Goal: Communication & Community: Participate in discussion

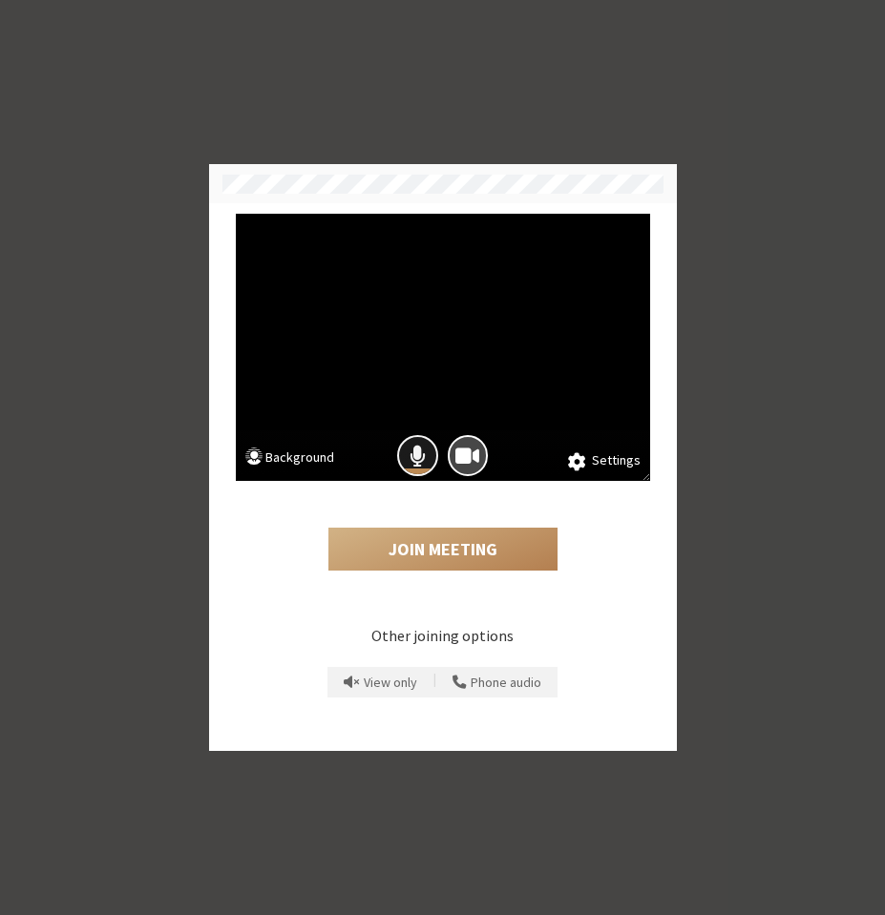
click at [426, 457] on button "Mic is on" at bounding box center [417, 455] width 41 height 41
click at [458, 457] on span "Camera is on" at bounding box center [467, 456] width 24 height 26
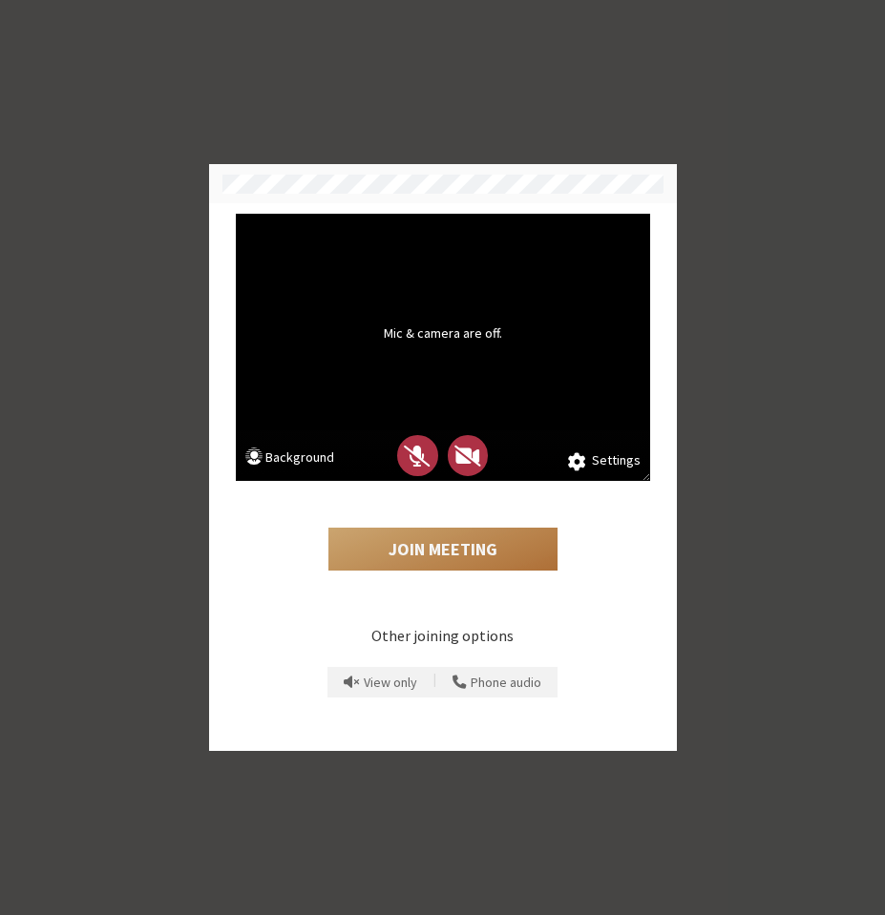
click at [434, 542] on button "Join Meeting" at bounding box center [442, 550] width 229 height 44
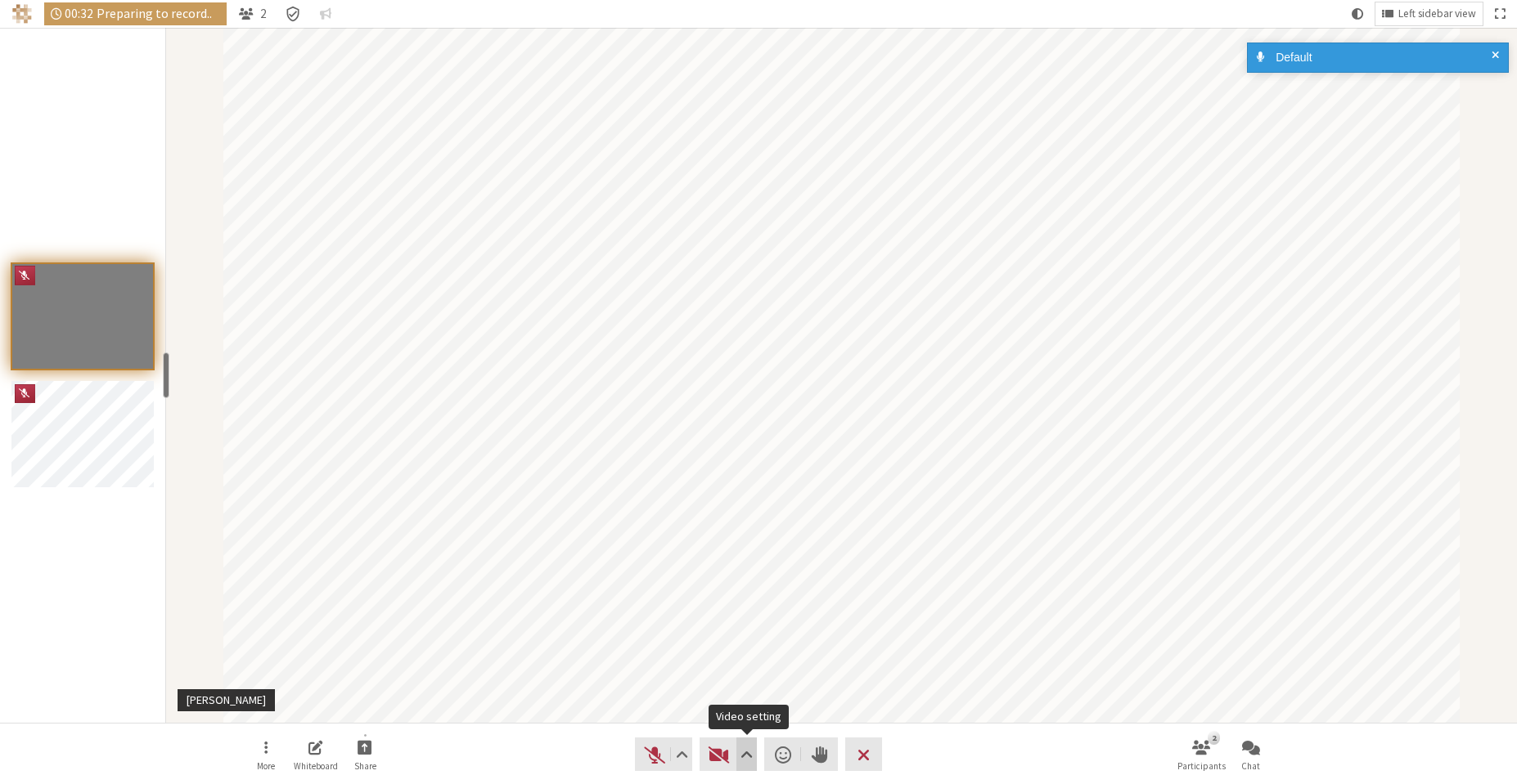
click at [744, 753] on span "Video setting" at bounding box center [747, 755] width 12 height 23
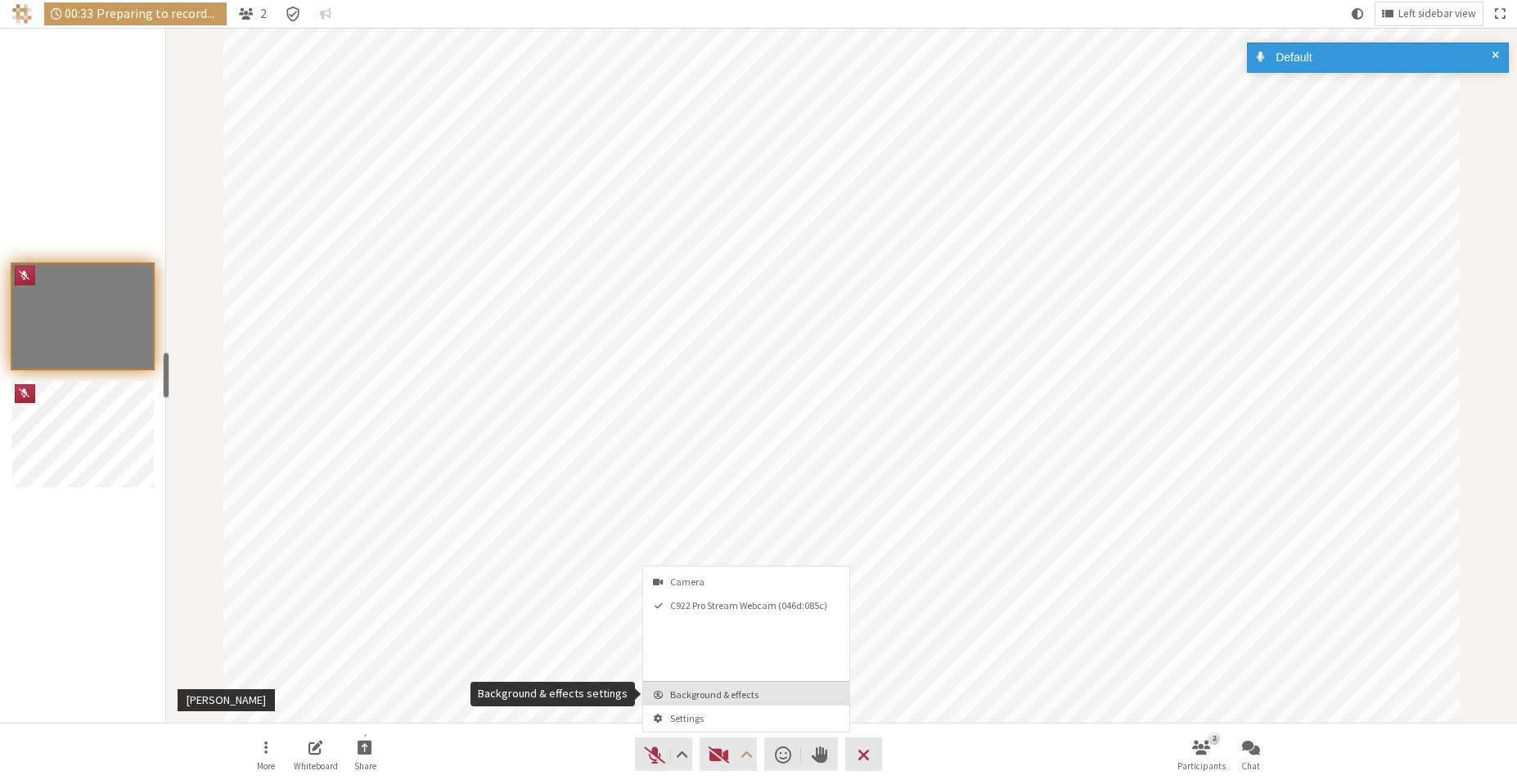
click at [741, 701] on button "Background & effects" at bounding box center [746, 694] width 207 height 24
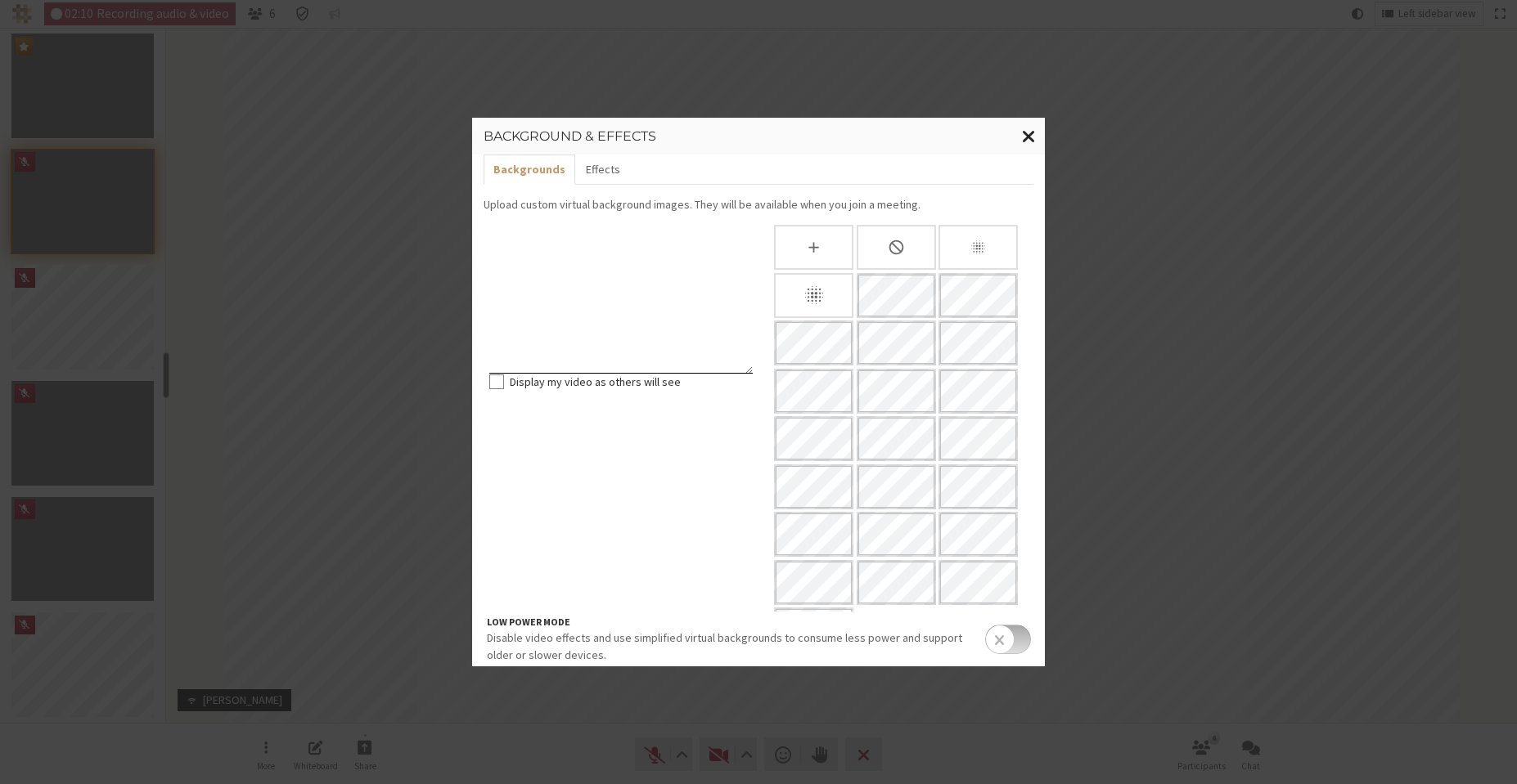
click at [1028, 135] on span "Close modal" at bounding box center [1028, 136] width 14 height 21
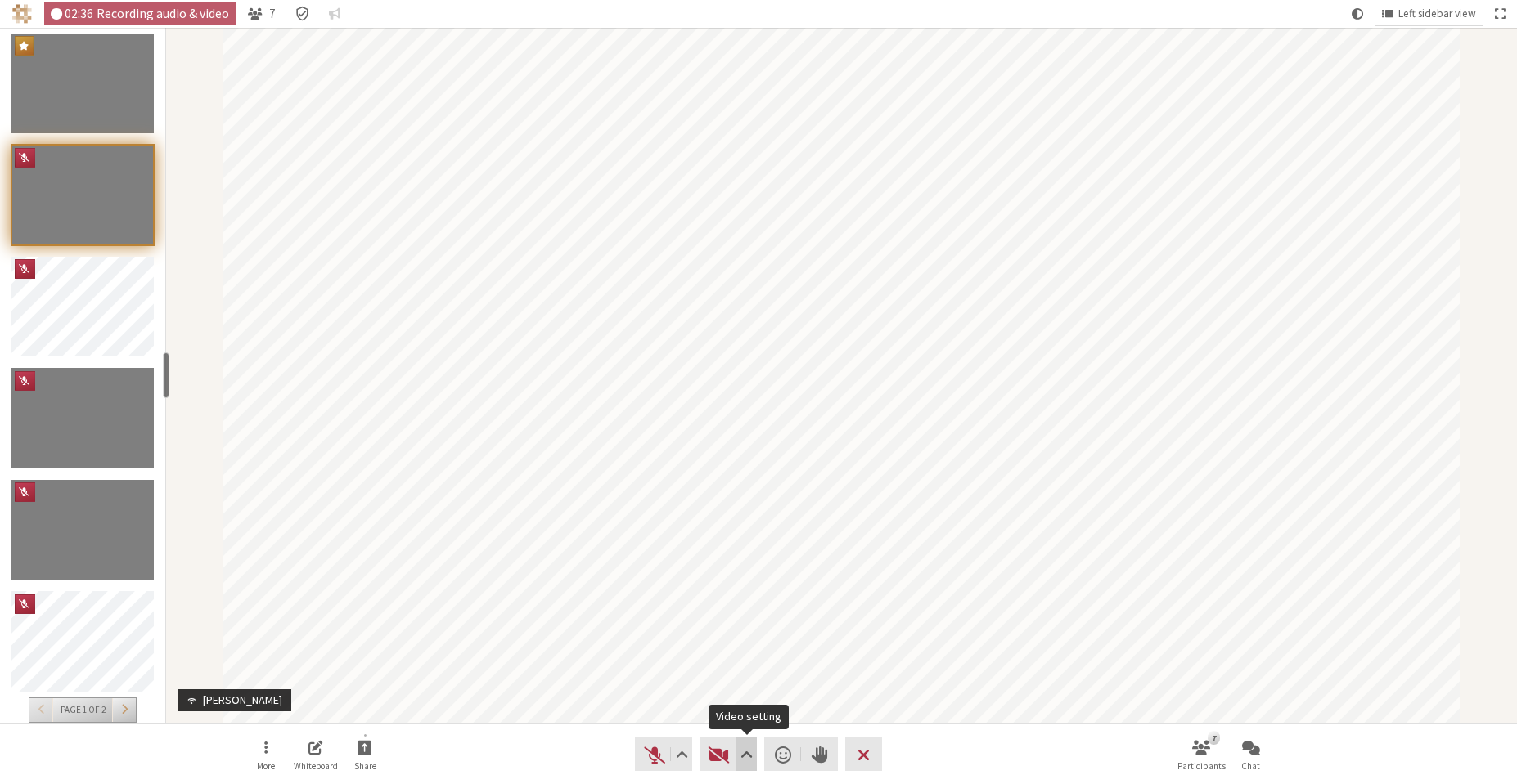
click at [741, 745] on span "Video setting" at bounding box center [747, 755] width 12 height 23
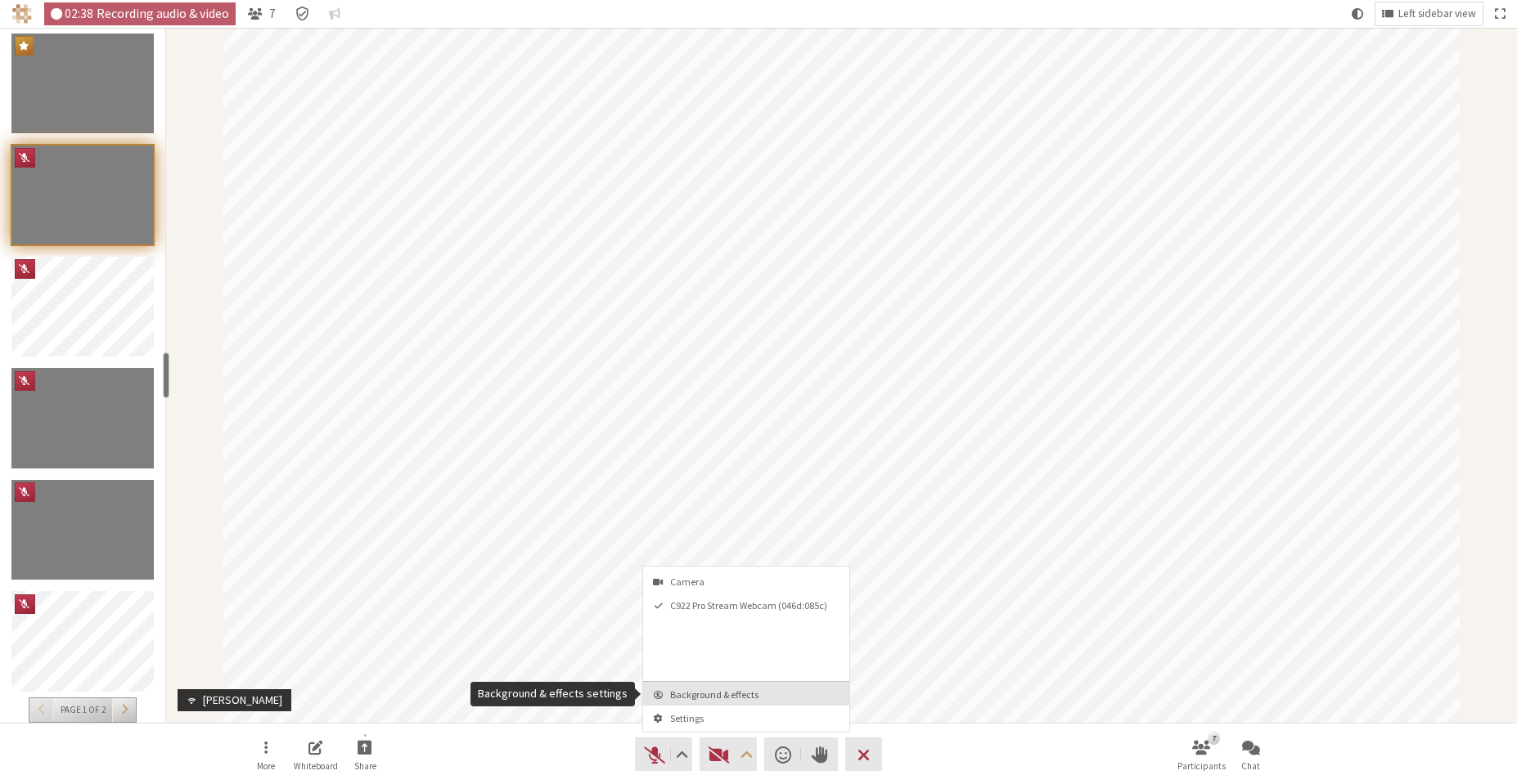
click at [747, 699] on span "Background & effects" at bounding box center [756, 695] width 171 height 10
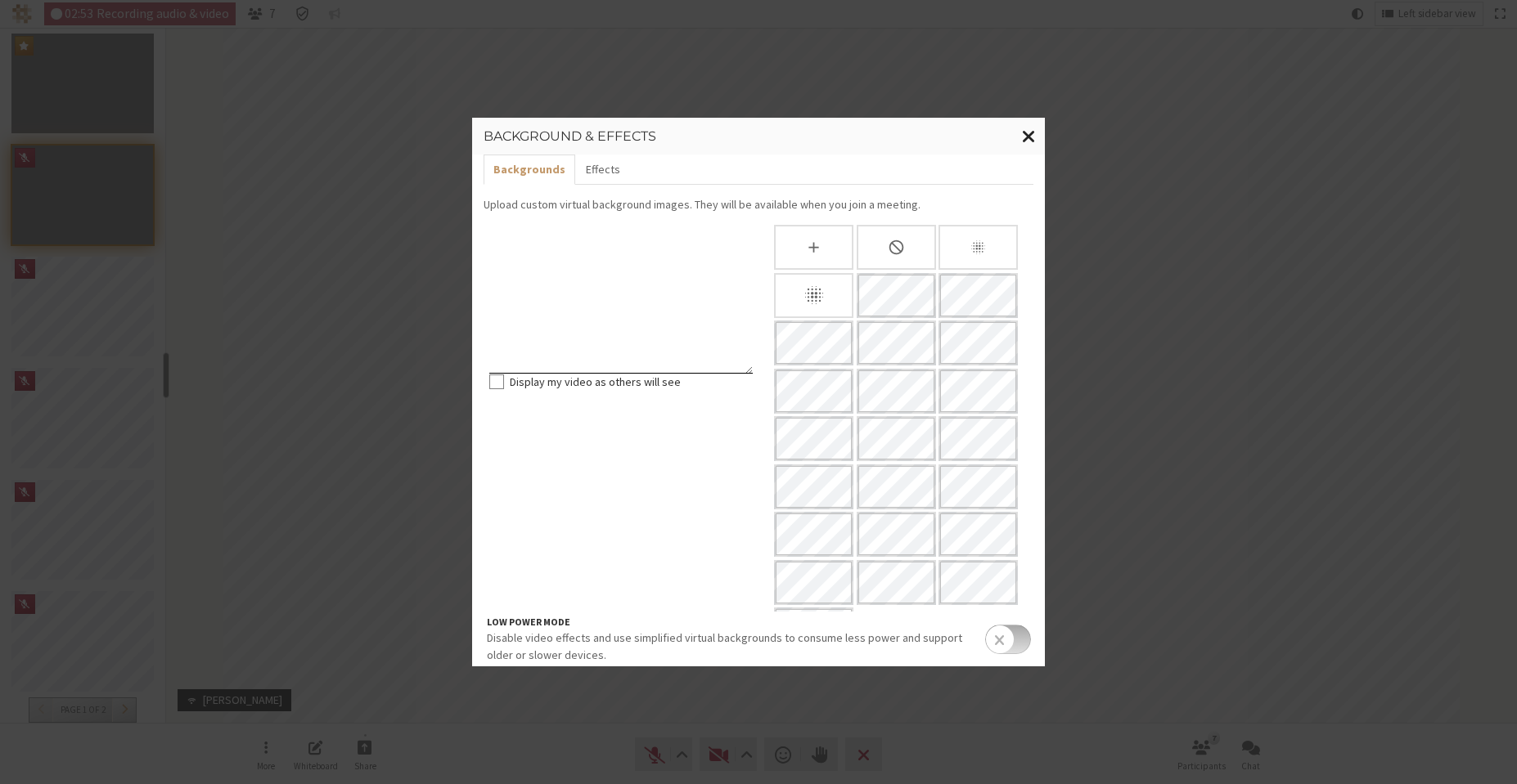
click at [1029, 137] on span "Close modal" at bounding box center [1028, 136] width 14 height 21
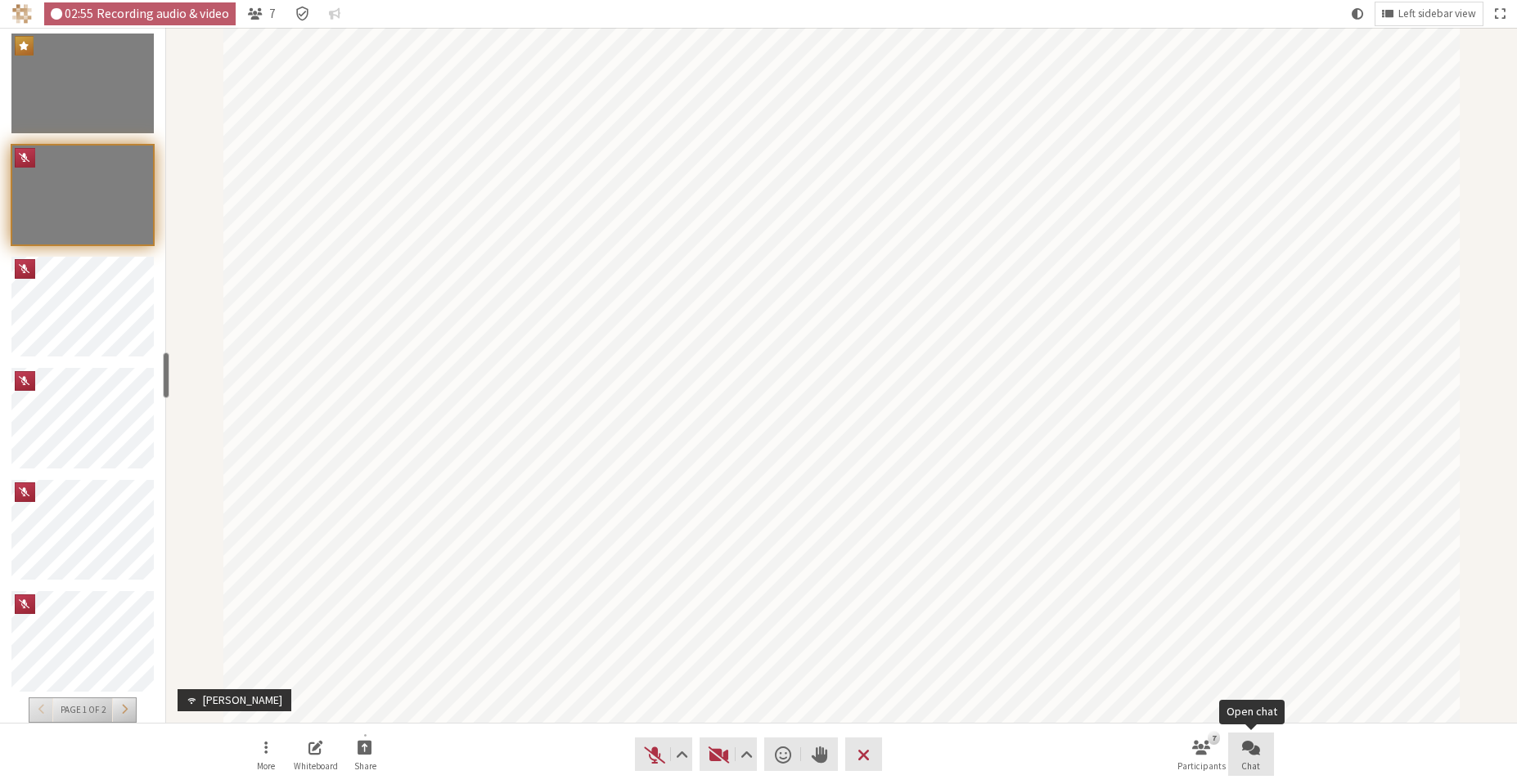
click at [1260, 754] on button "Chat" at bounding box center [1250, 755] width 45 height 45
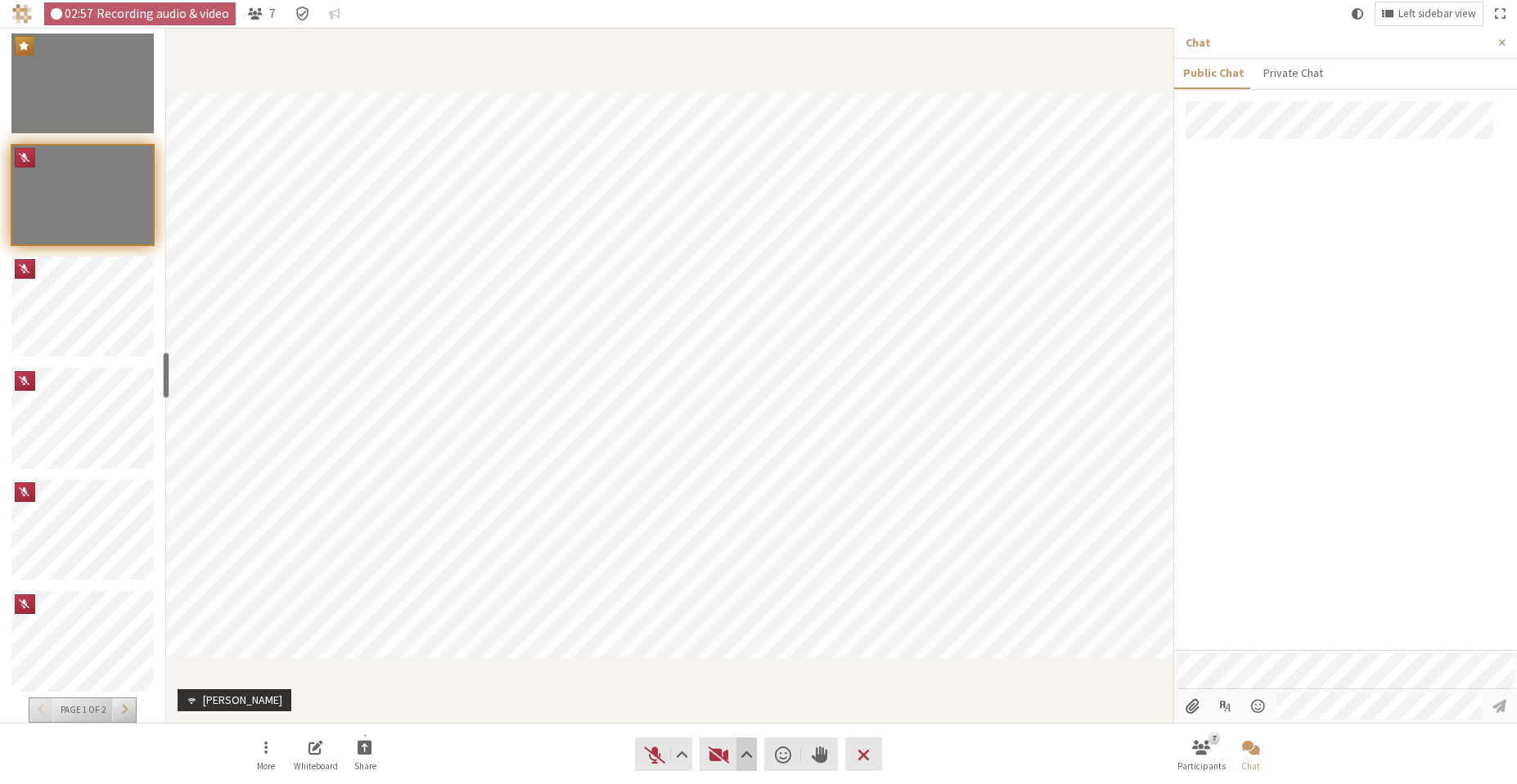
click at [741, 757] on span "Video setting" at bounding box center [747, 755] width 12 height 23
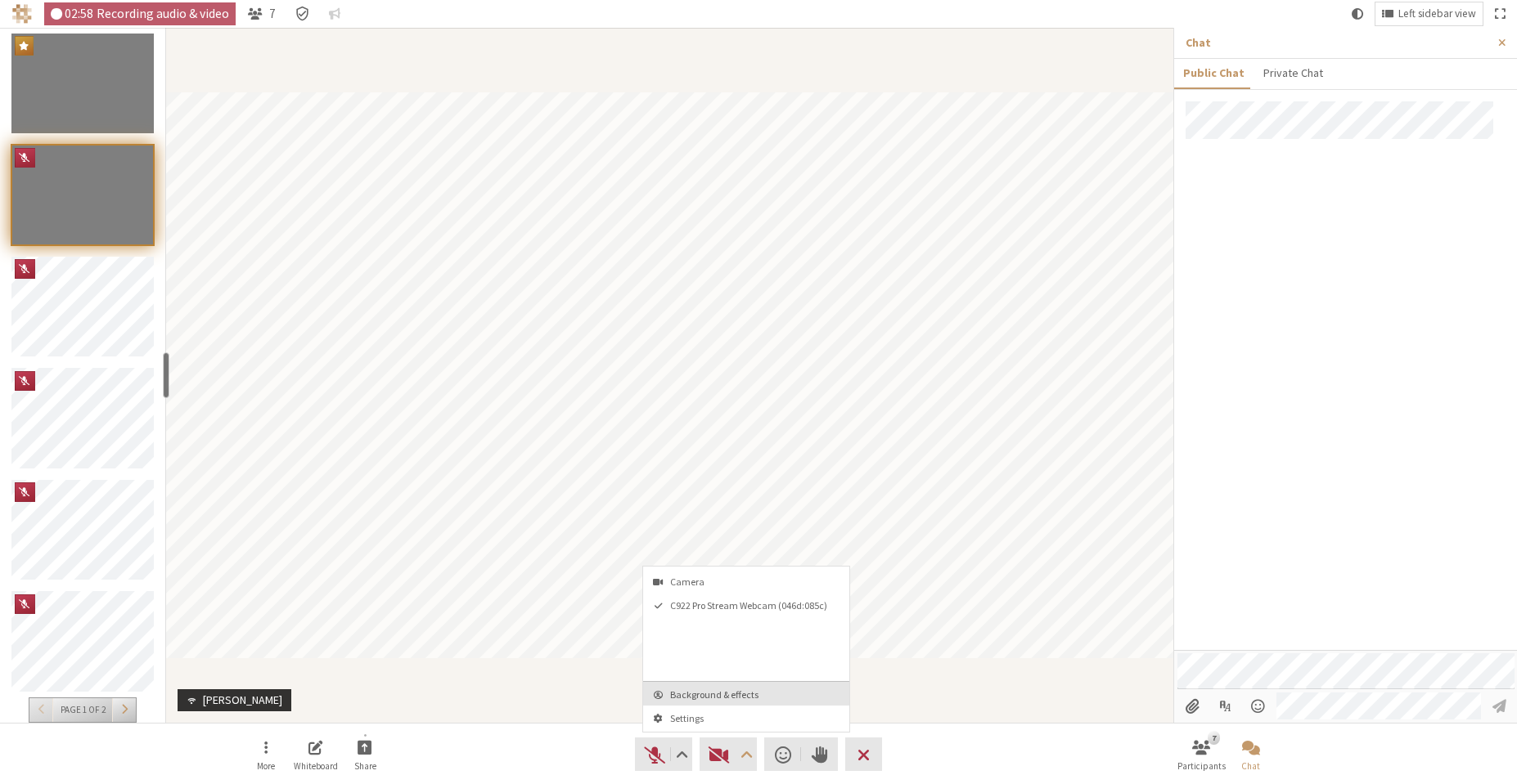
click at [747, 691] on span "Background & effects" at bounding box center [756, 695] width 171 height 10
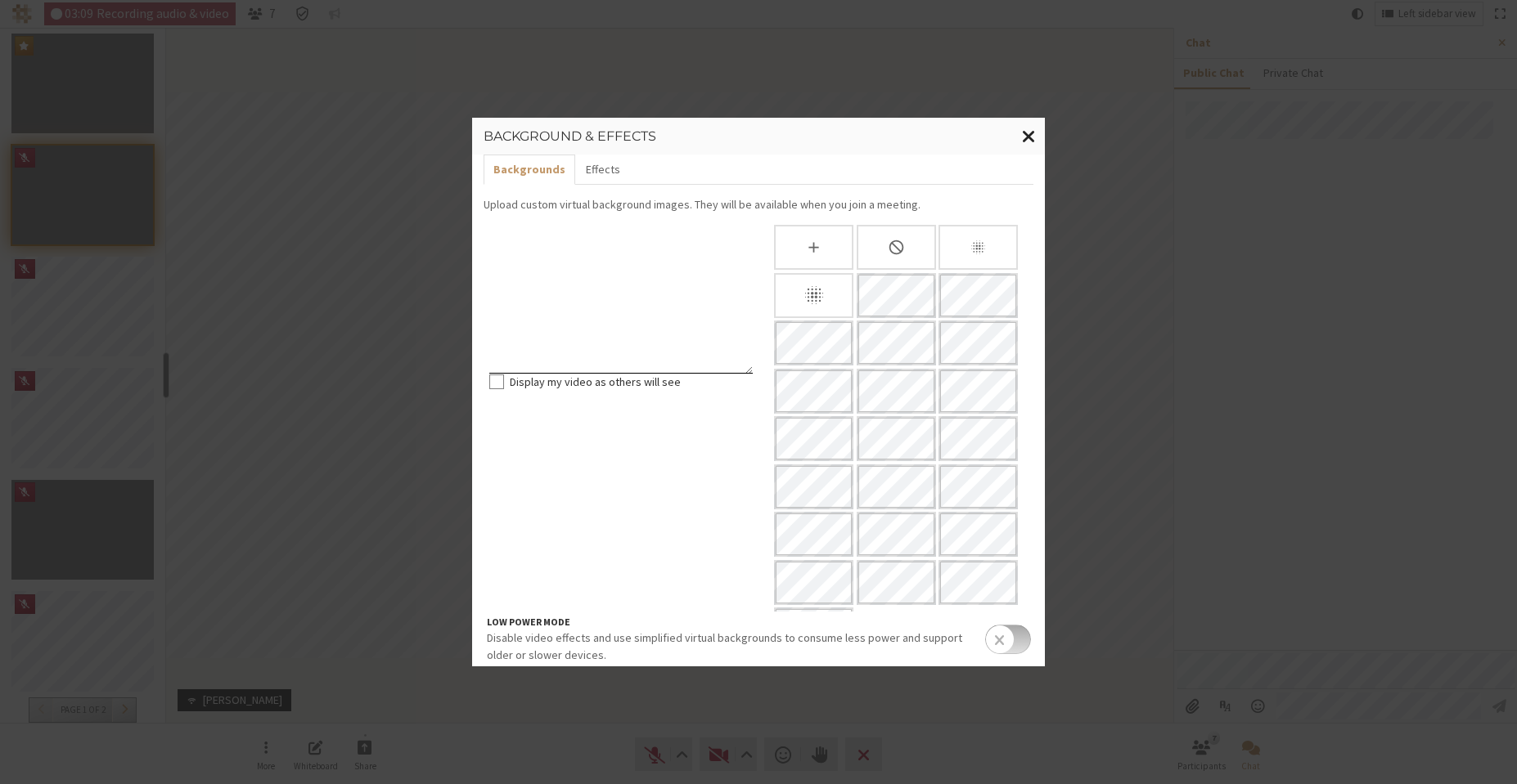
click at [1027, 130] on span "Close modal" at bounding box center [1028, 136] width 14 height 21
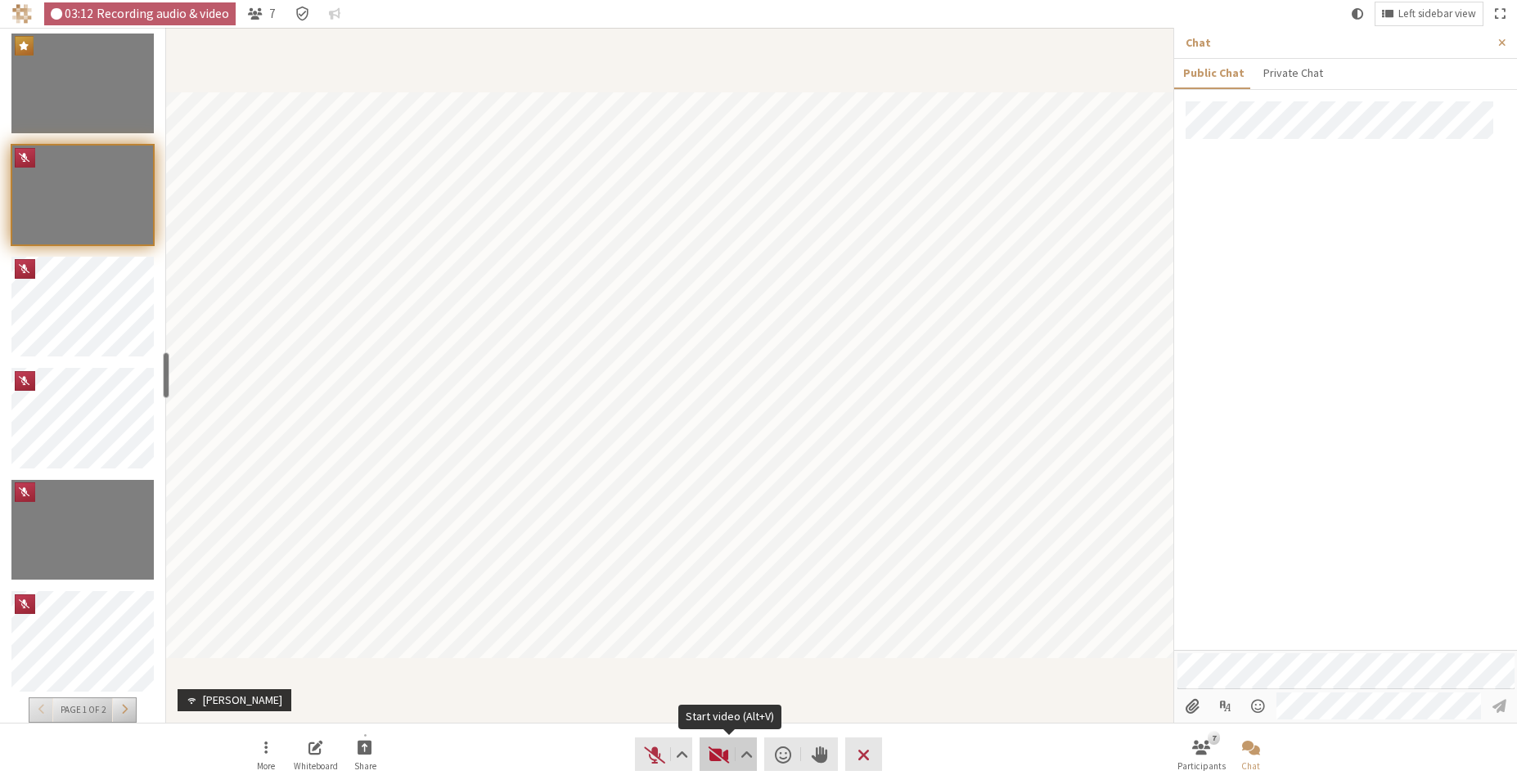
click at [723, 750] on span "Start video (Alt+V)" at bounding box center [719, 755] width 23 height 23
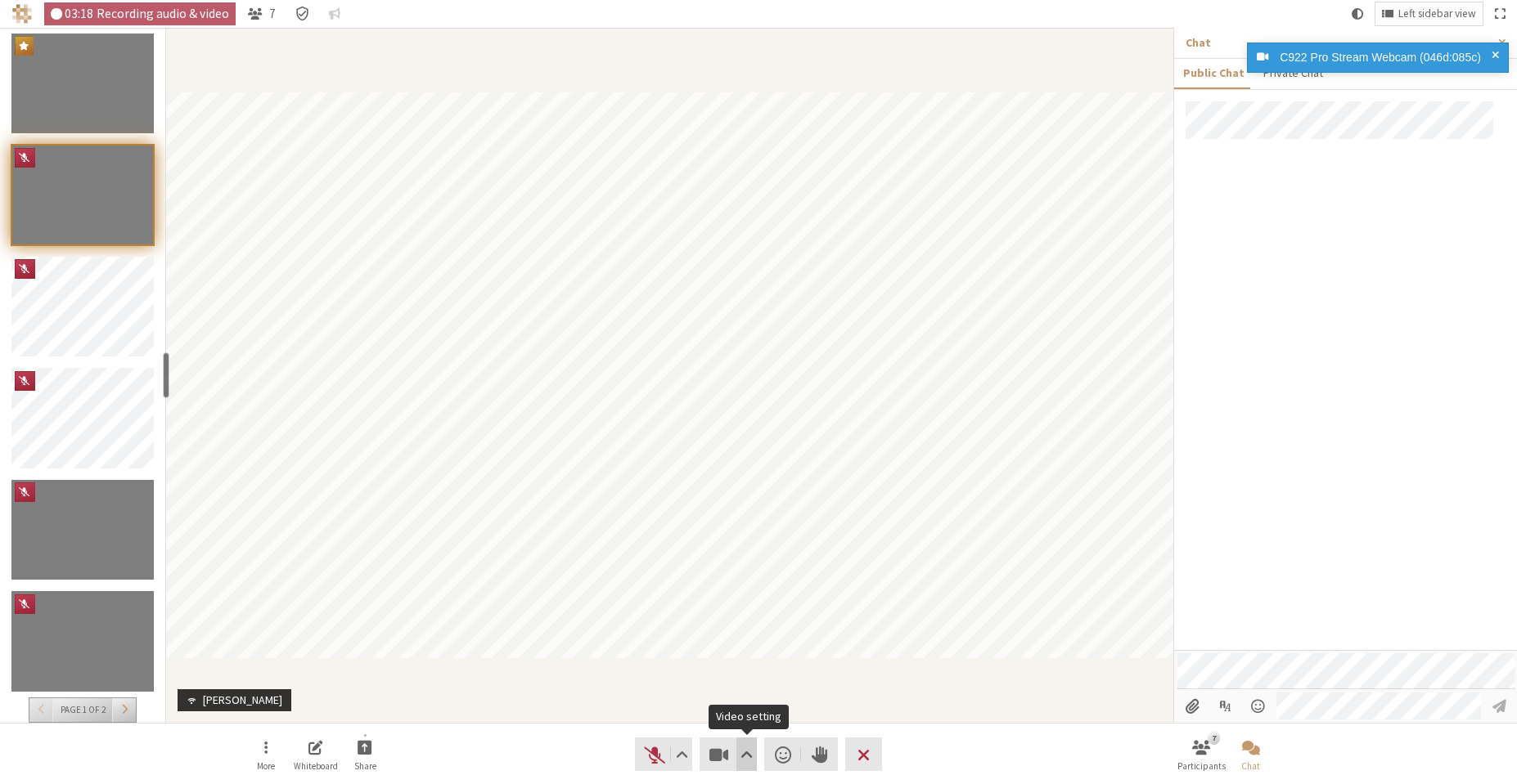
click at [745, 748] on span "Video setting" at bounding box center [747, 755] width 12 height 23
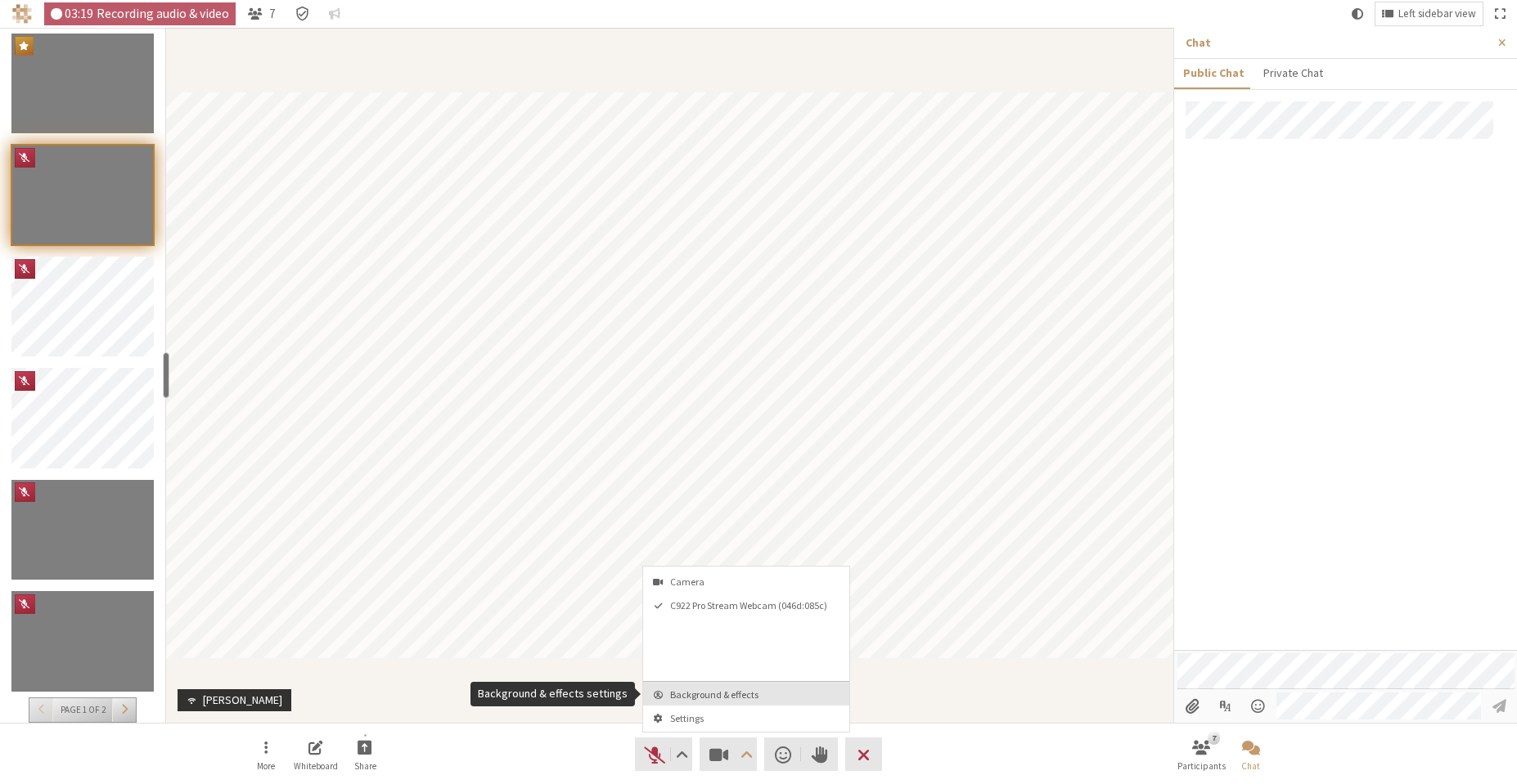
click at [754, 696] on span "Background & effects" at bounding box center [756, 695] width 171 height 10
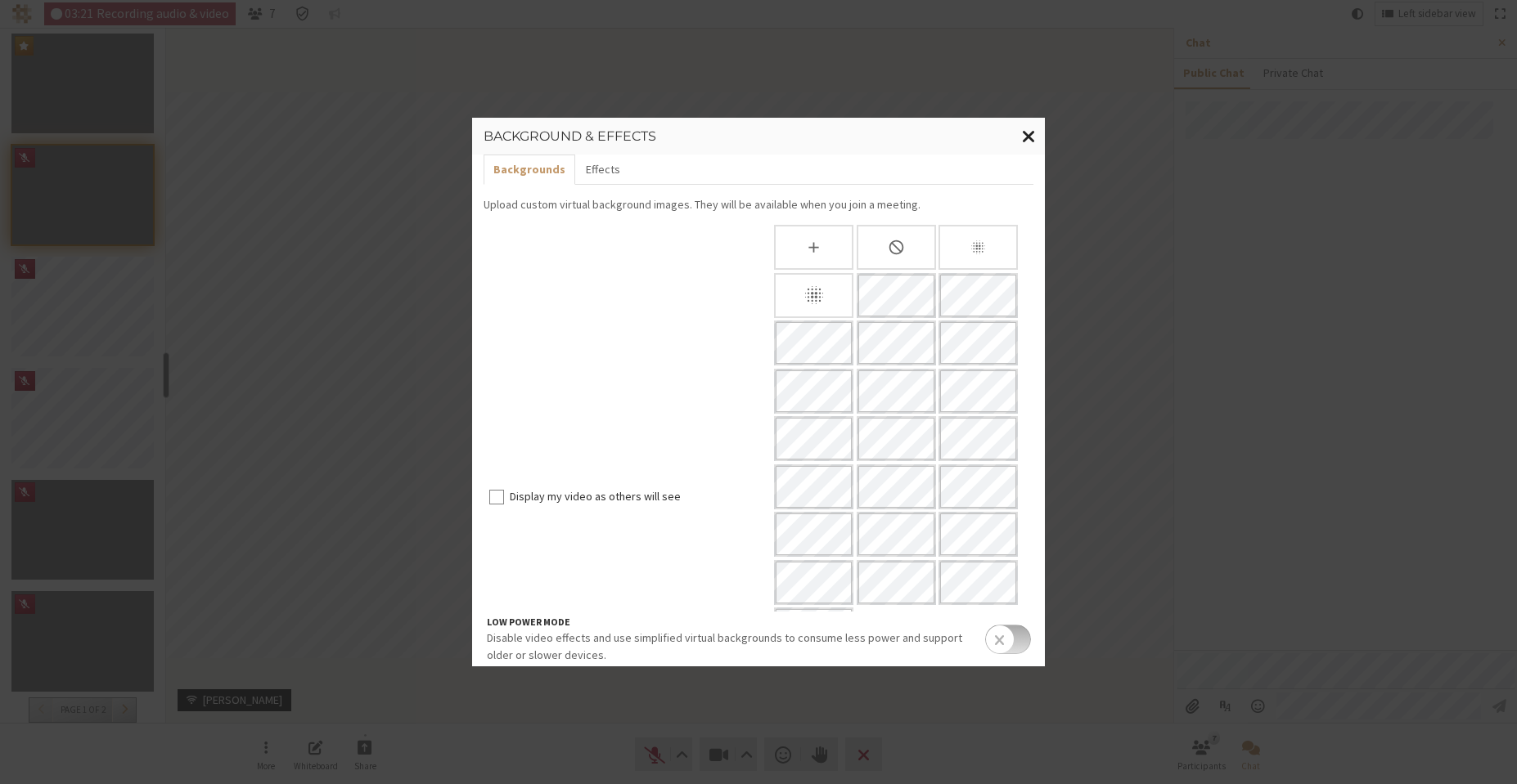
click at [1032, 133] on span "Close modal" at bounding box center [1028, 136] width 14 height 21
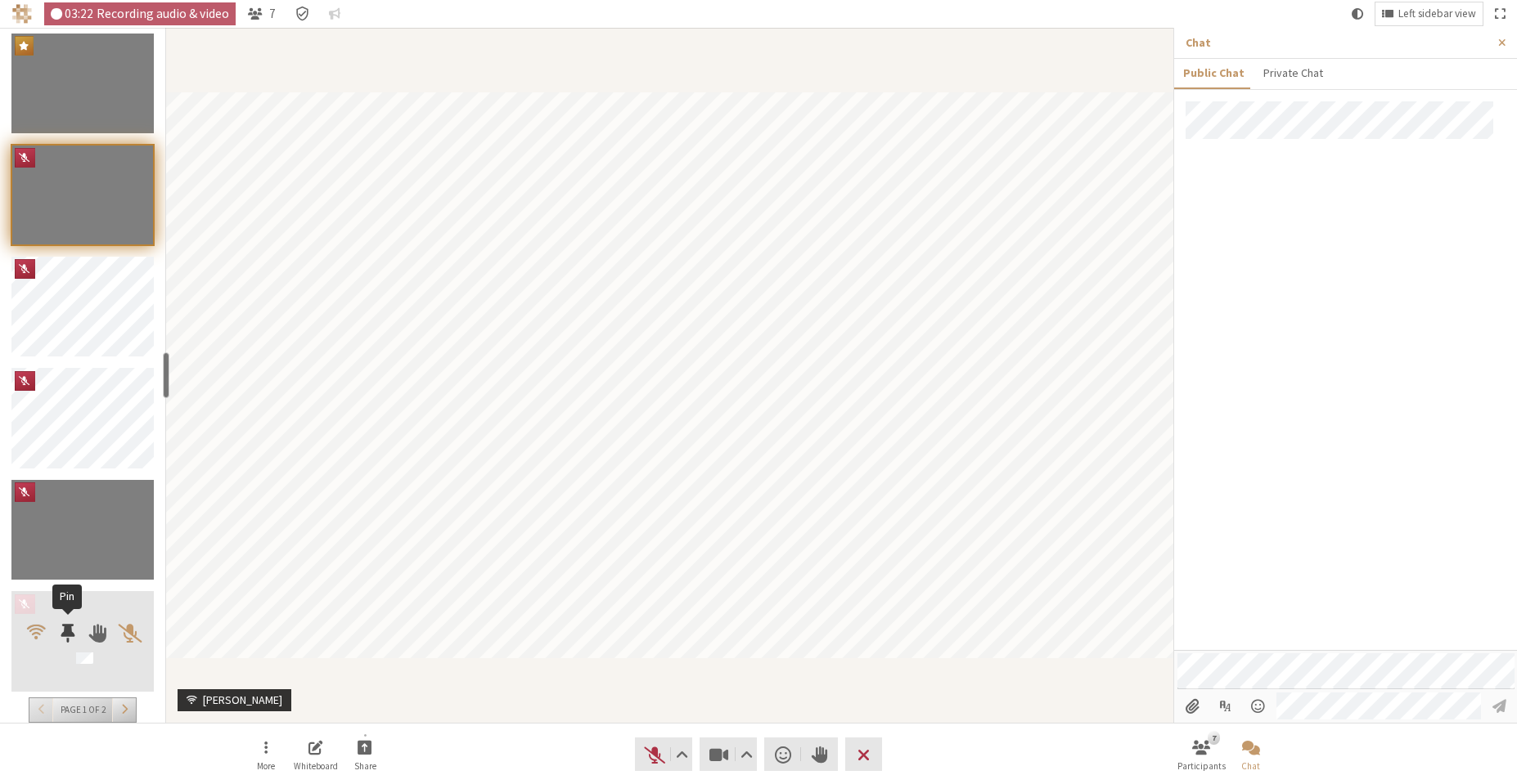
click at [66, 637] on span "Participants" at bounding box center [68, 632] width 14 height 21
click at [66, 637] on span "Participants" at bounding box center [67, 632] width 25 height 25
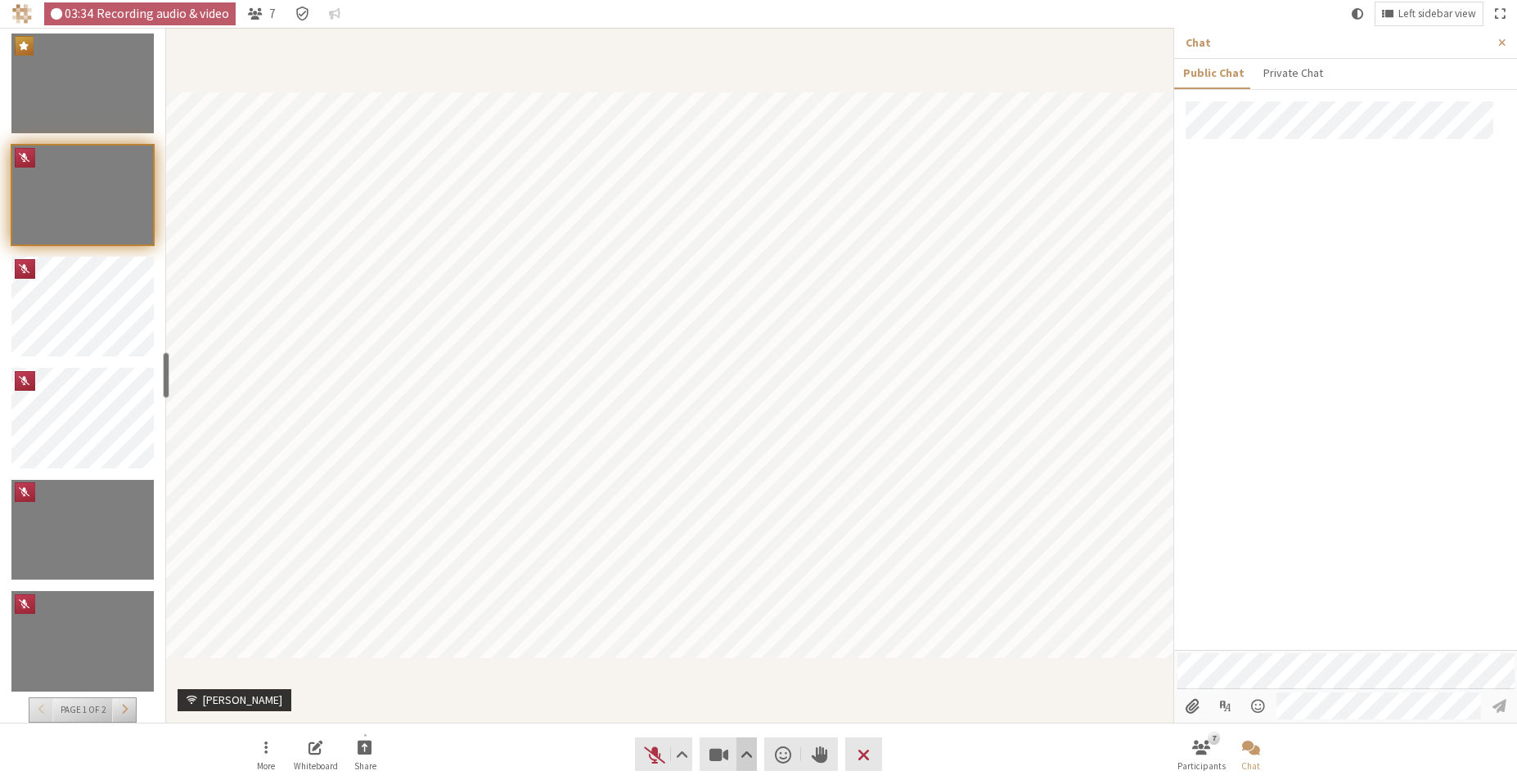
click at [746, 755] on span "Video setting" at bounding box center [747, 755] width 12 height 23
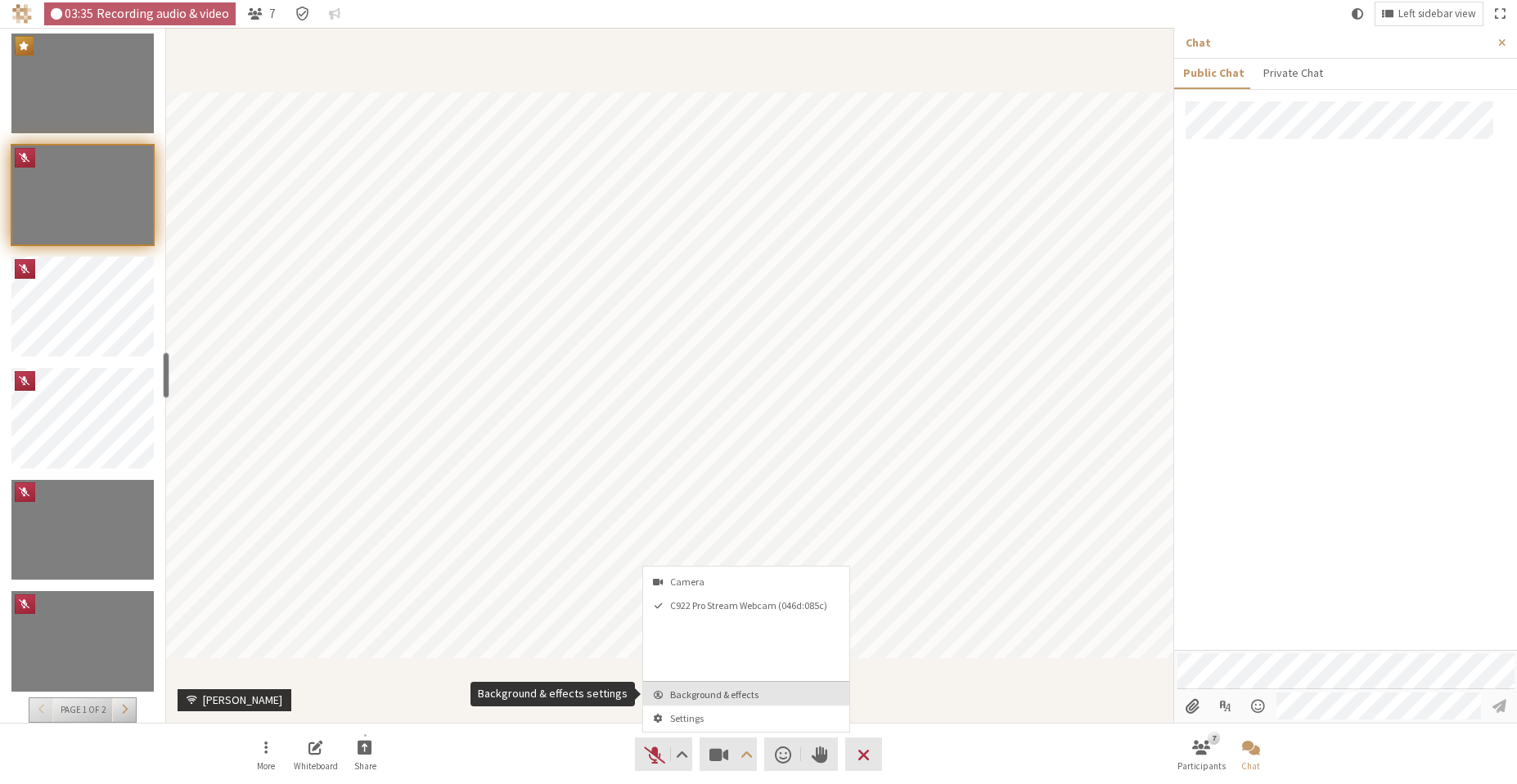
click at [746, 697] on span "Background & effects" at bounding box center [756, 695] width 171 height 10
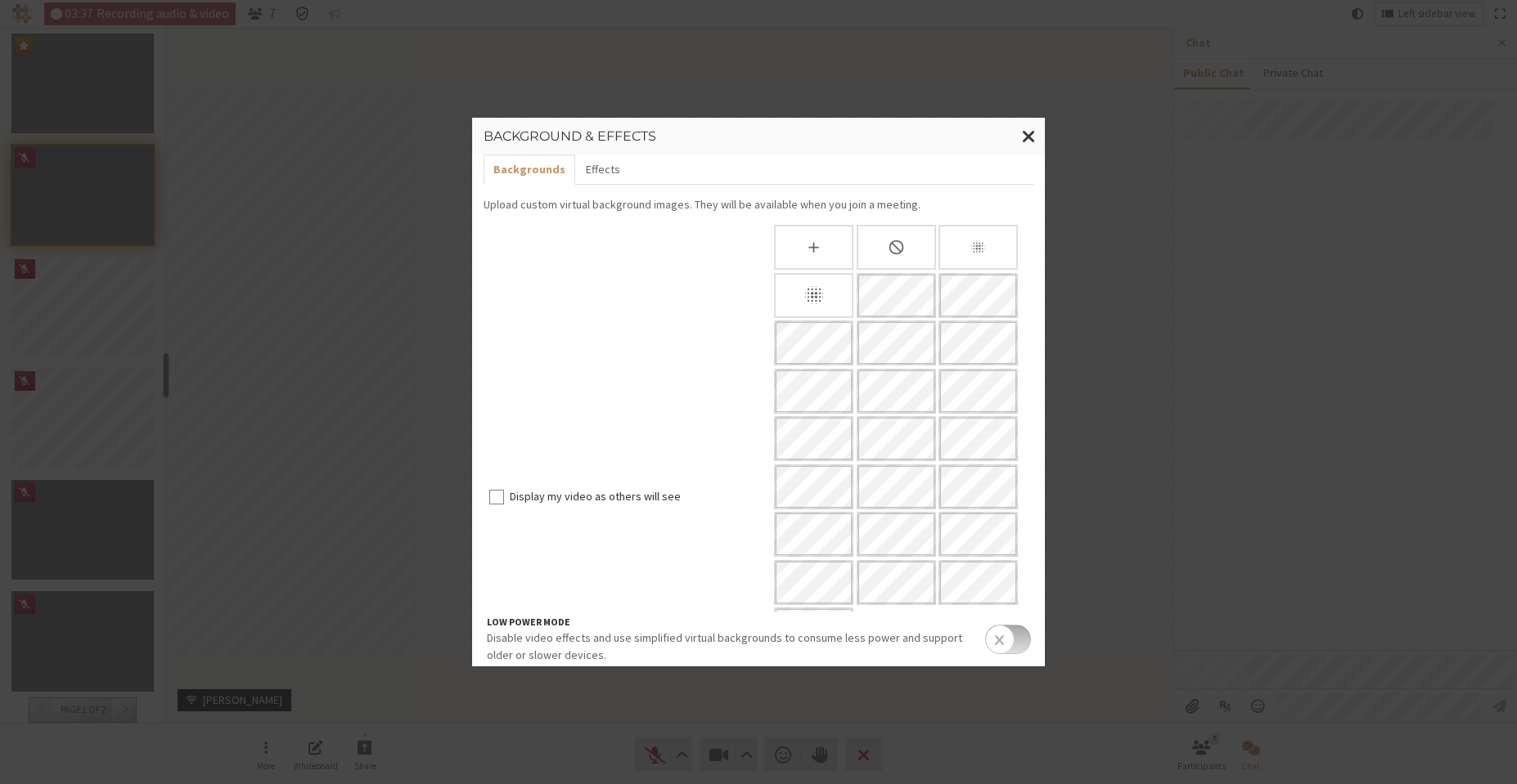
click at [966, 236] on div "Slightly blur background" at bounding box center [978, 247] width 80 height 45
click at [1028, 131] on span "Close modal" at bounding box center [1028, 136] width 14 height 21
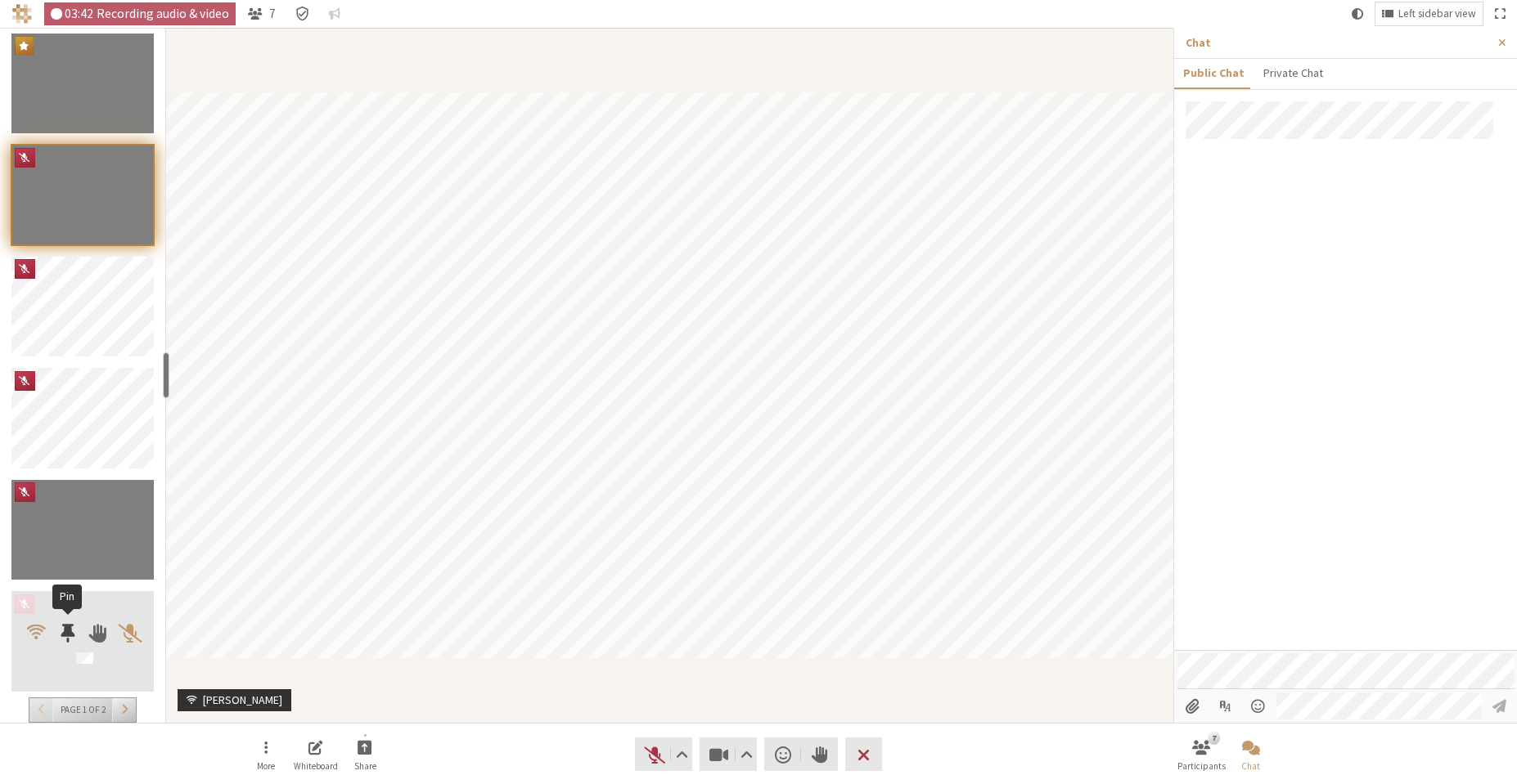
click at [65, 631] on span "Participants" at bounding box center [68, 632] width 14 height 21
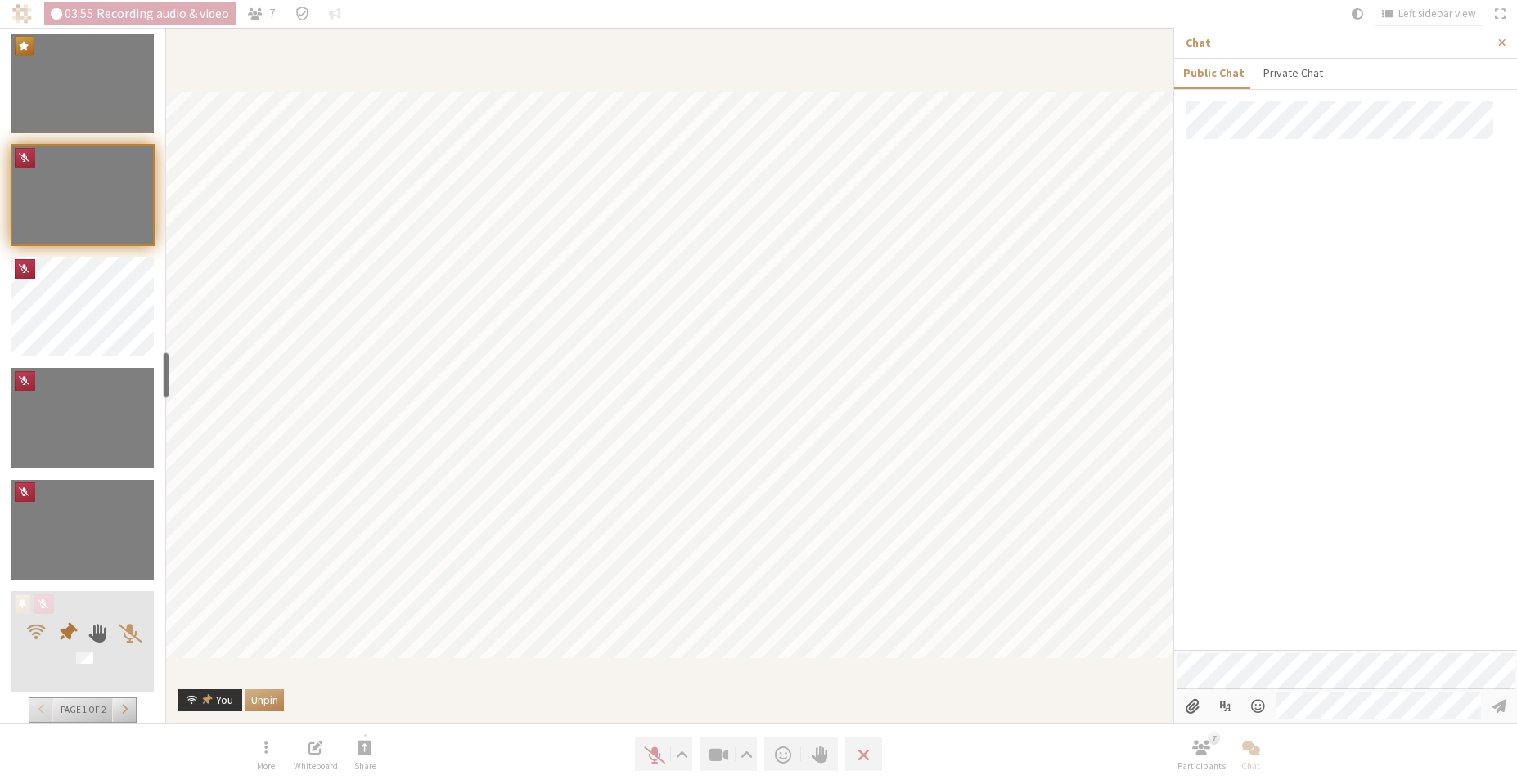
click at [65, 631] on span "Participants" at bounding box center [67, 632] width 25 height 25
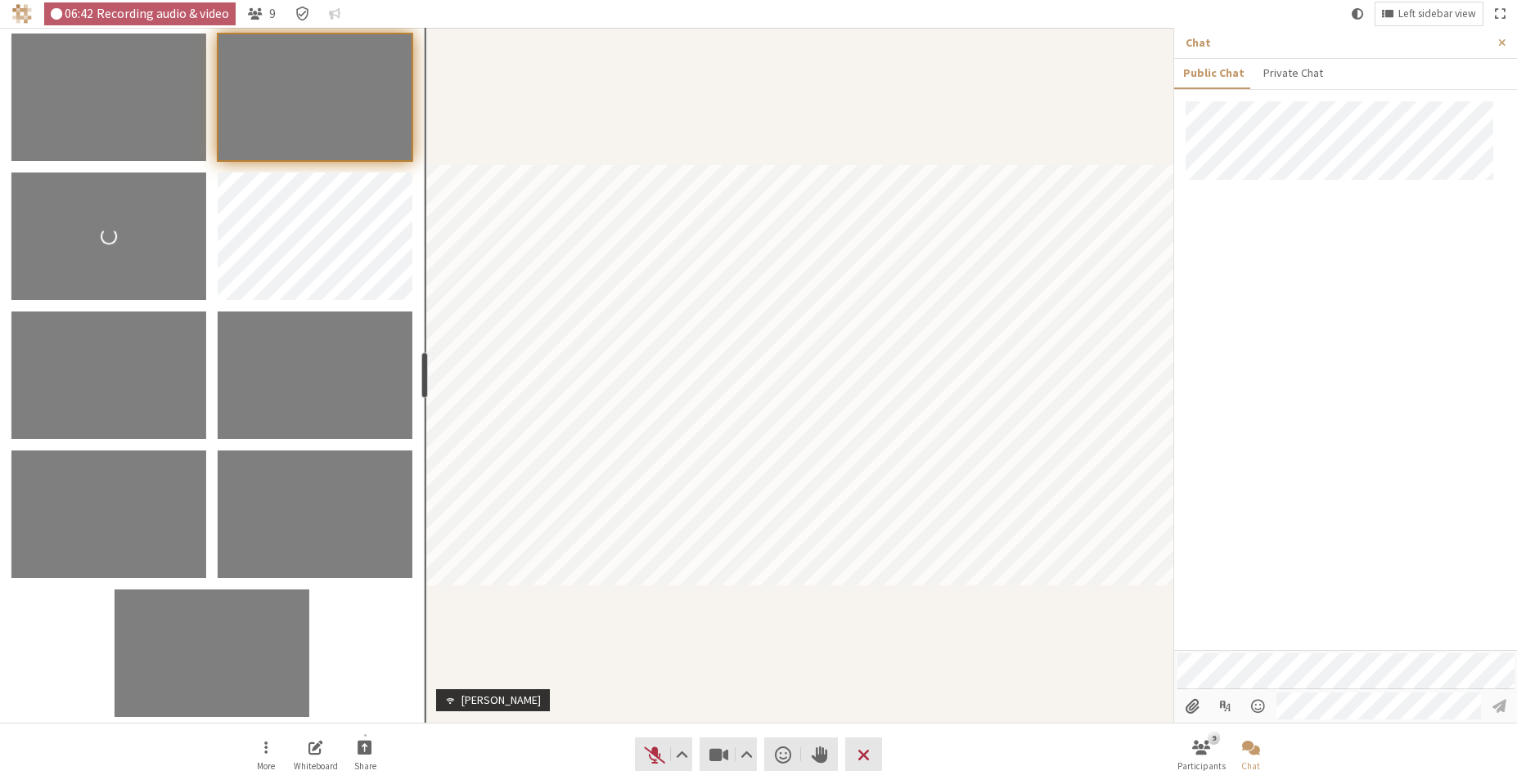
drag, startPoint x: 167, startPoint y: 387, endPoint x: 423, endPoint y: 390, distance: 256.0
click at [423, 390] on div "resize" at bounding box center [425, 374] width 7 height 45
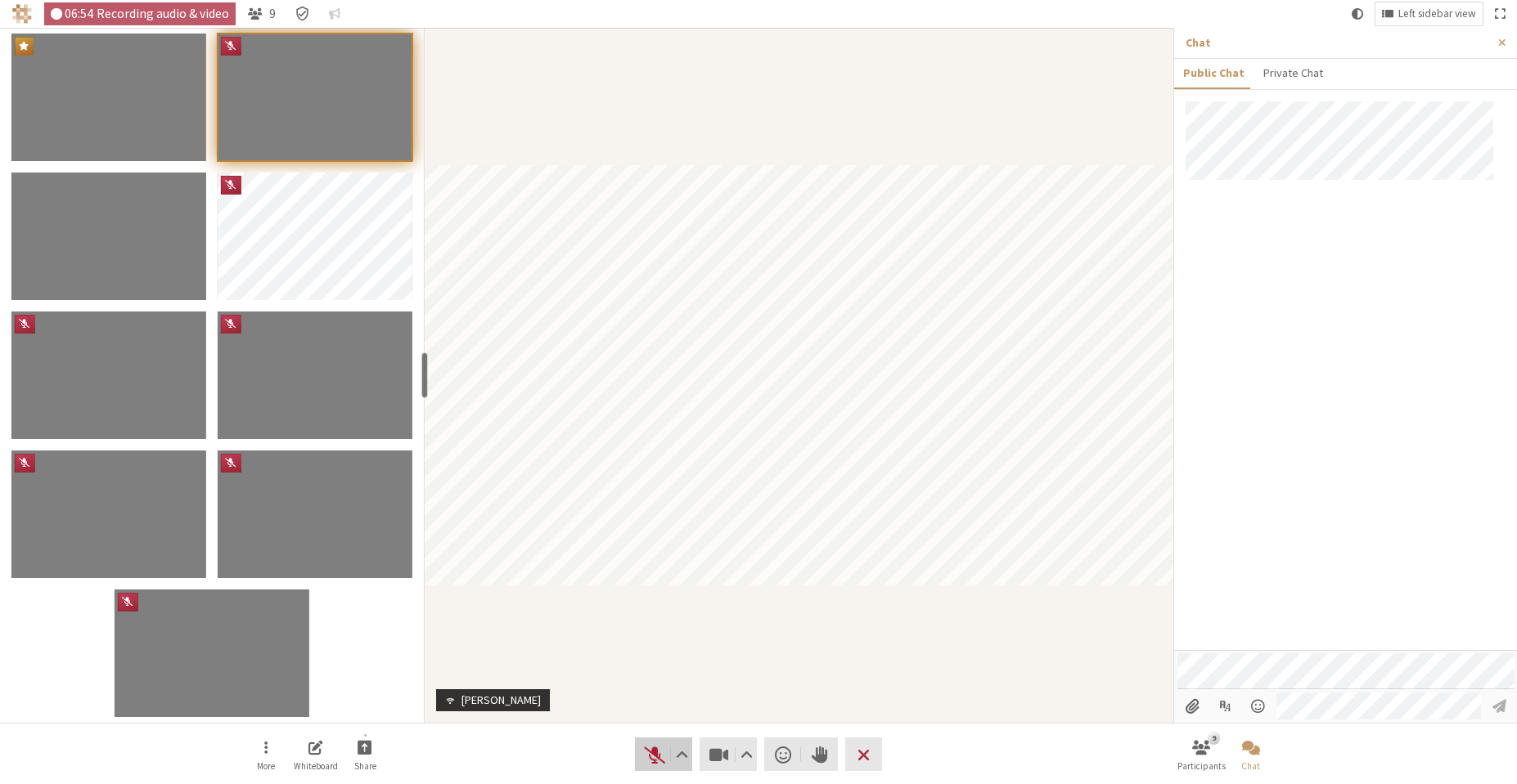
click at [663, 755] on span "Unmute (Alt+A)" at bounding box center [654, 755] width 23 height 23
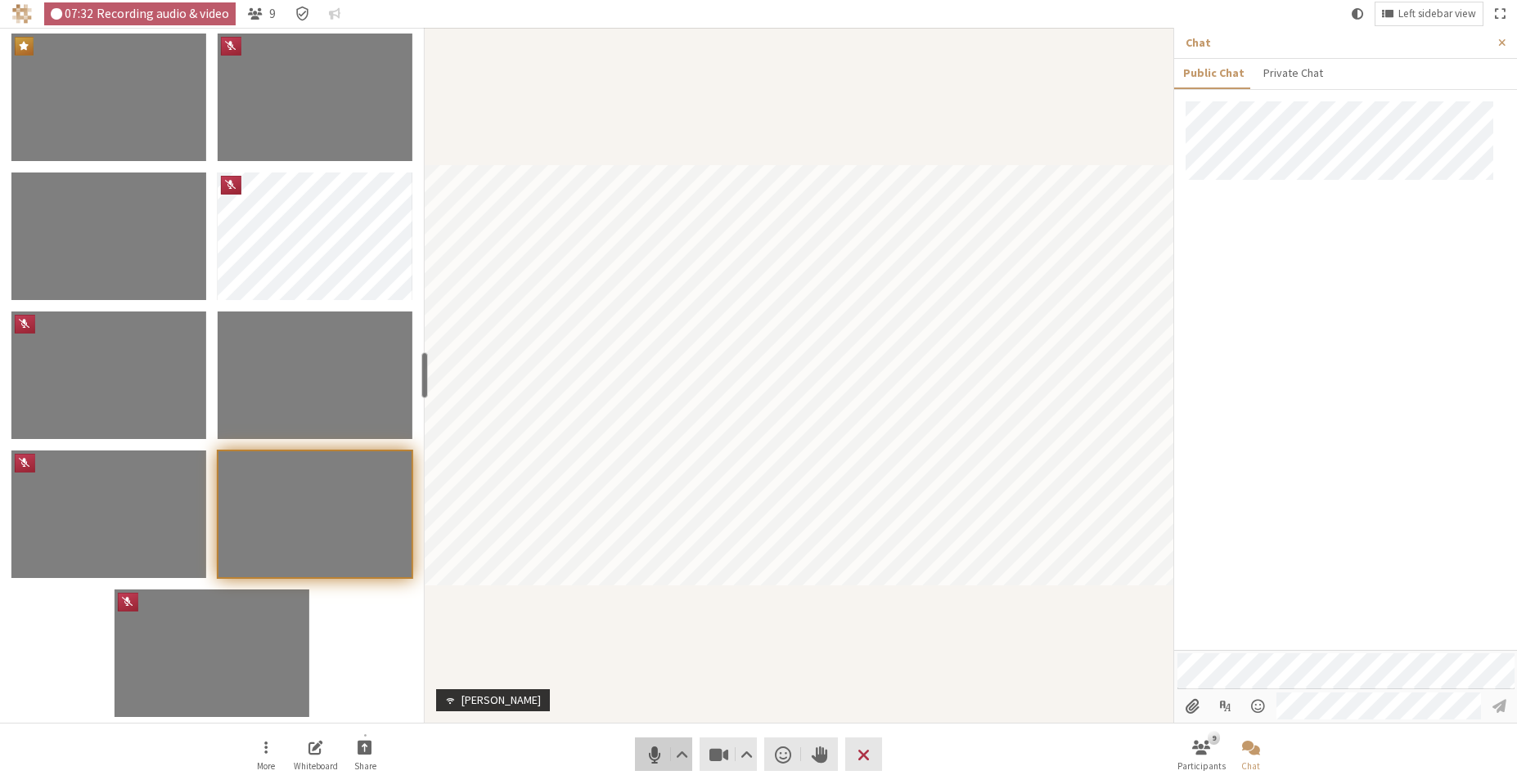
click at [658, 757] on span "Mute (Alt+A)" at bounding box center [654, 755] width 23 height 23
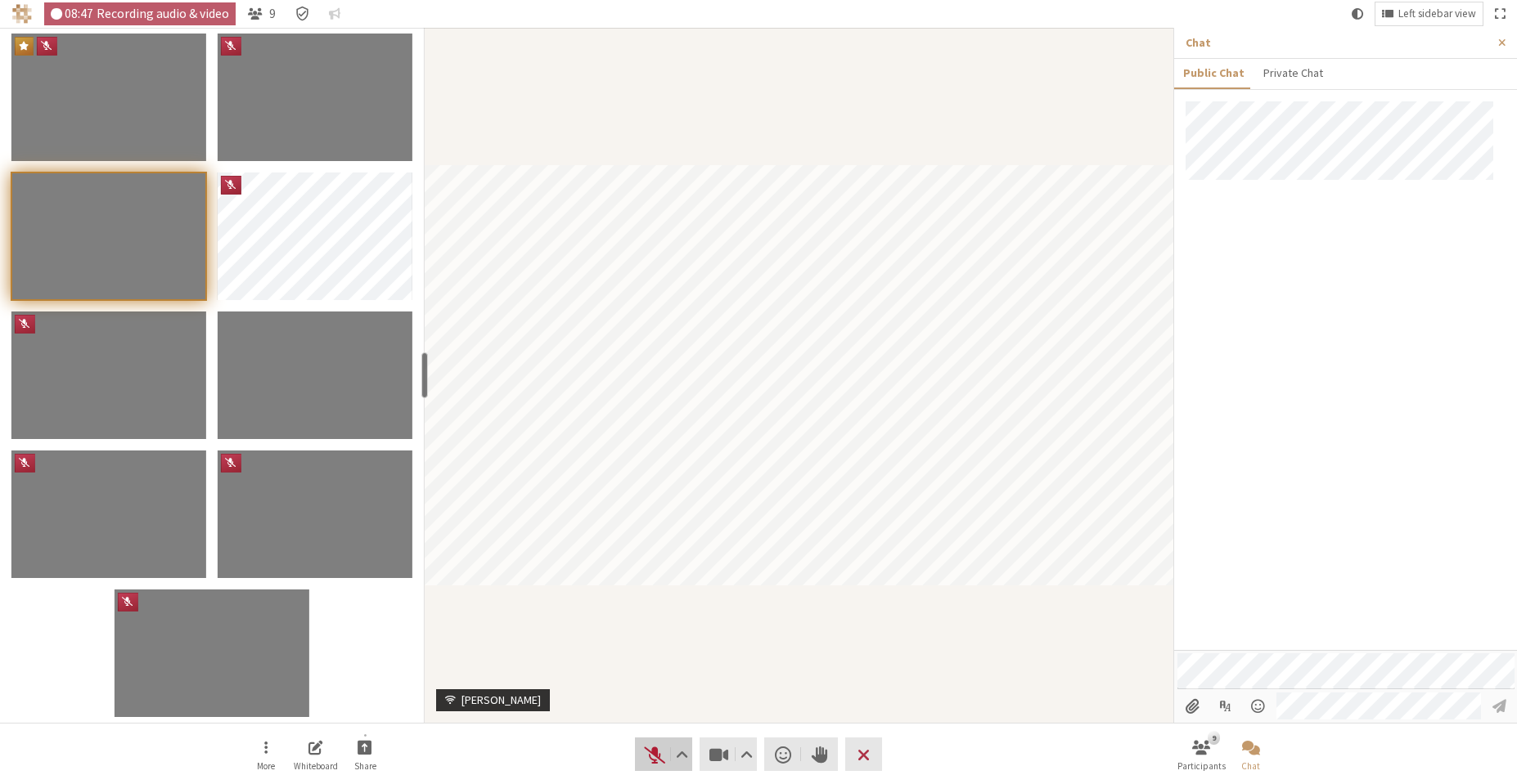
click at [663, 755] on span "Unmute (Alt+A)" at bounding box center [654, 755] width 23 height 23
click at [663, 755] on span "Mute (Alt+A)" at bounding box center [654, 755] width 23 height 23
click at [663, 755] on span "Unmute (Alt+A)" at bounding box center [654, 755] width 23 height 23
click at [647, 755] on span "Mute (Alt+A)" at bounding box center [654, 755] width 23 height 23
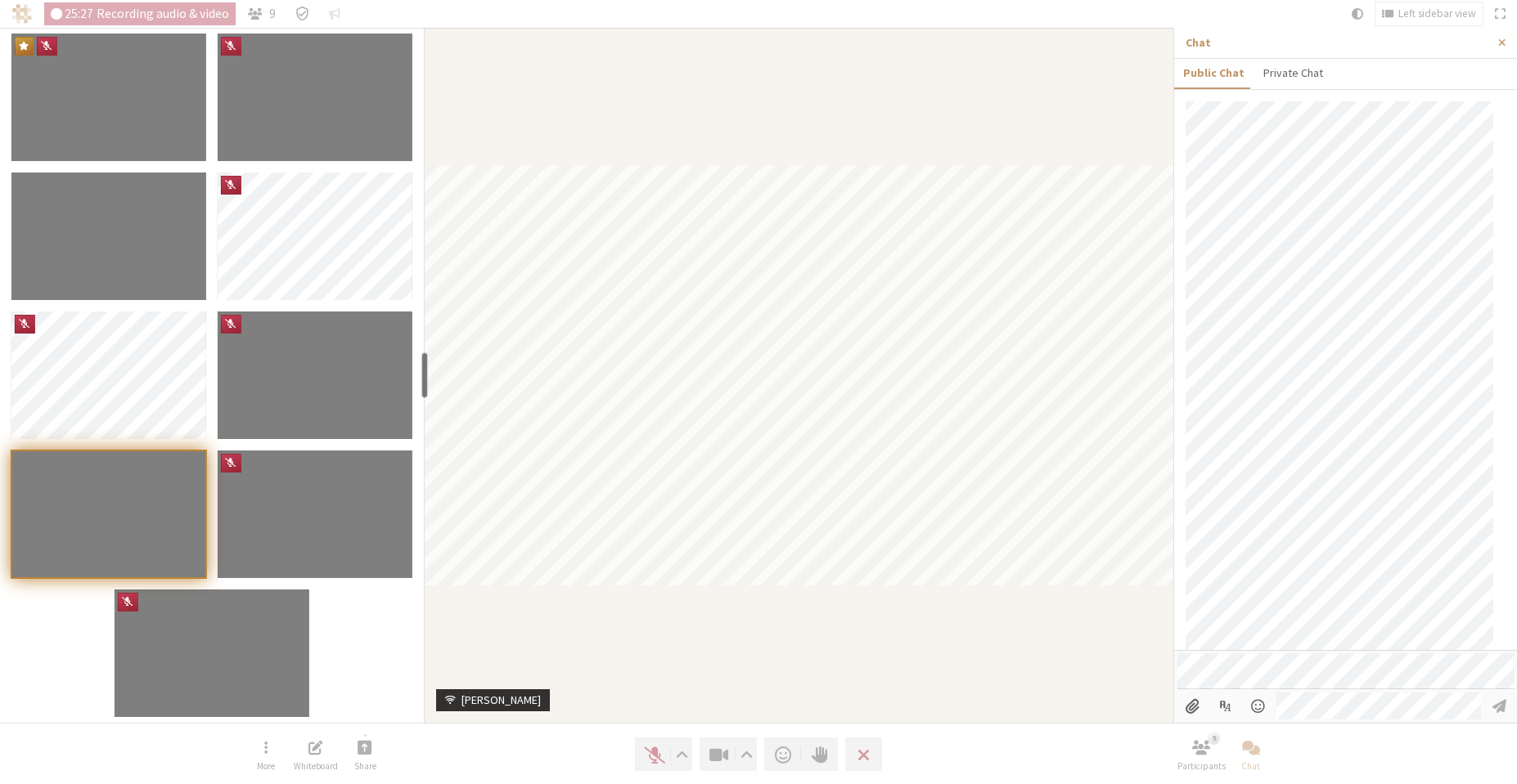
scroll to position [419, 0]
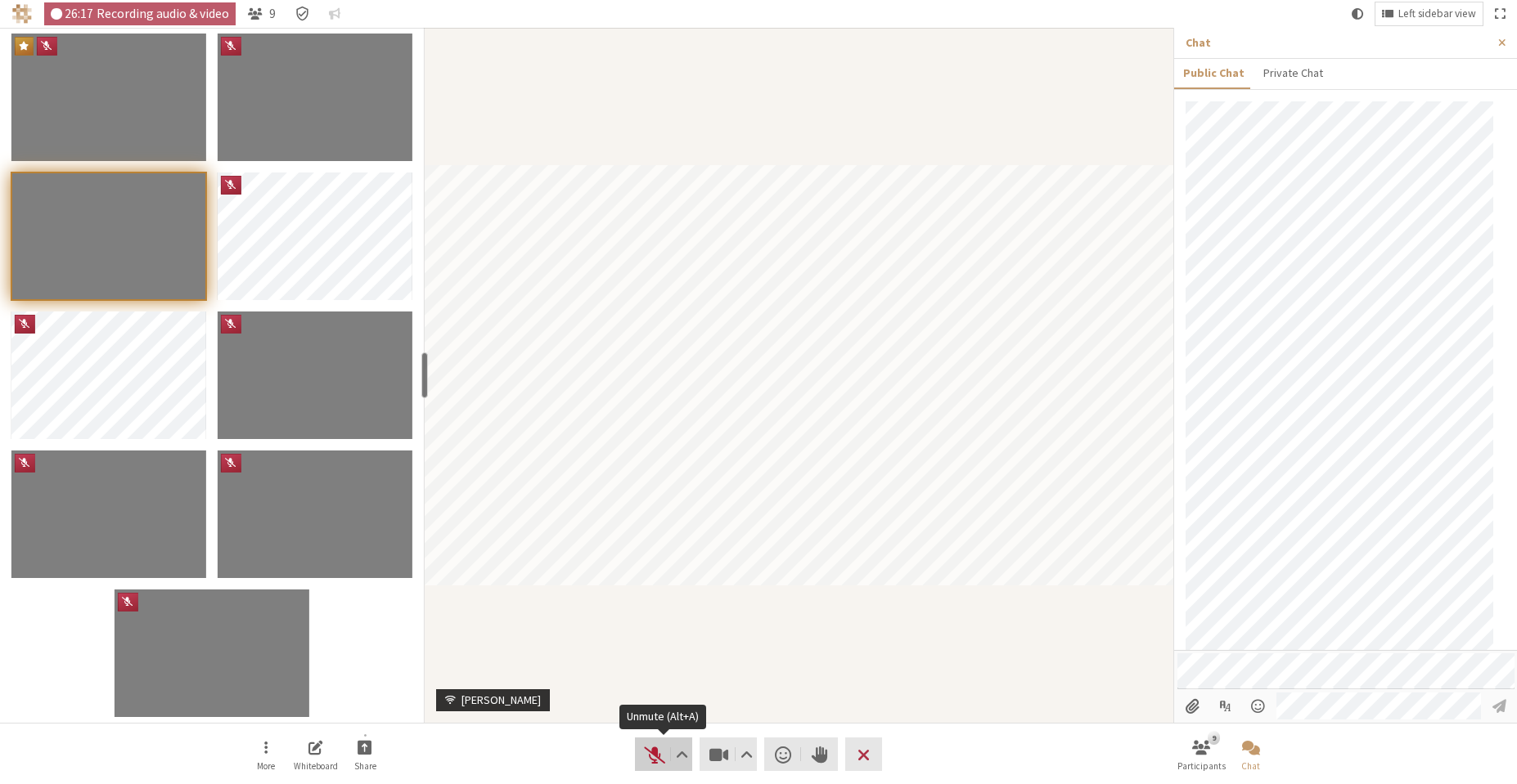
click at [665, 751] on span "Unmute (Alt+A)" at bounding box center [654, 755] width 23 height 23
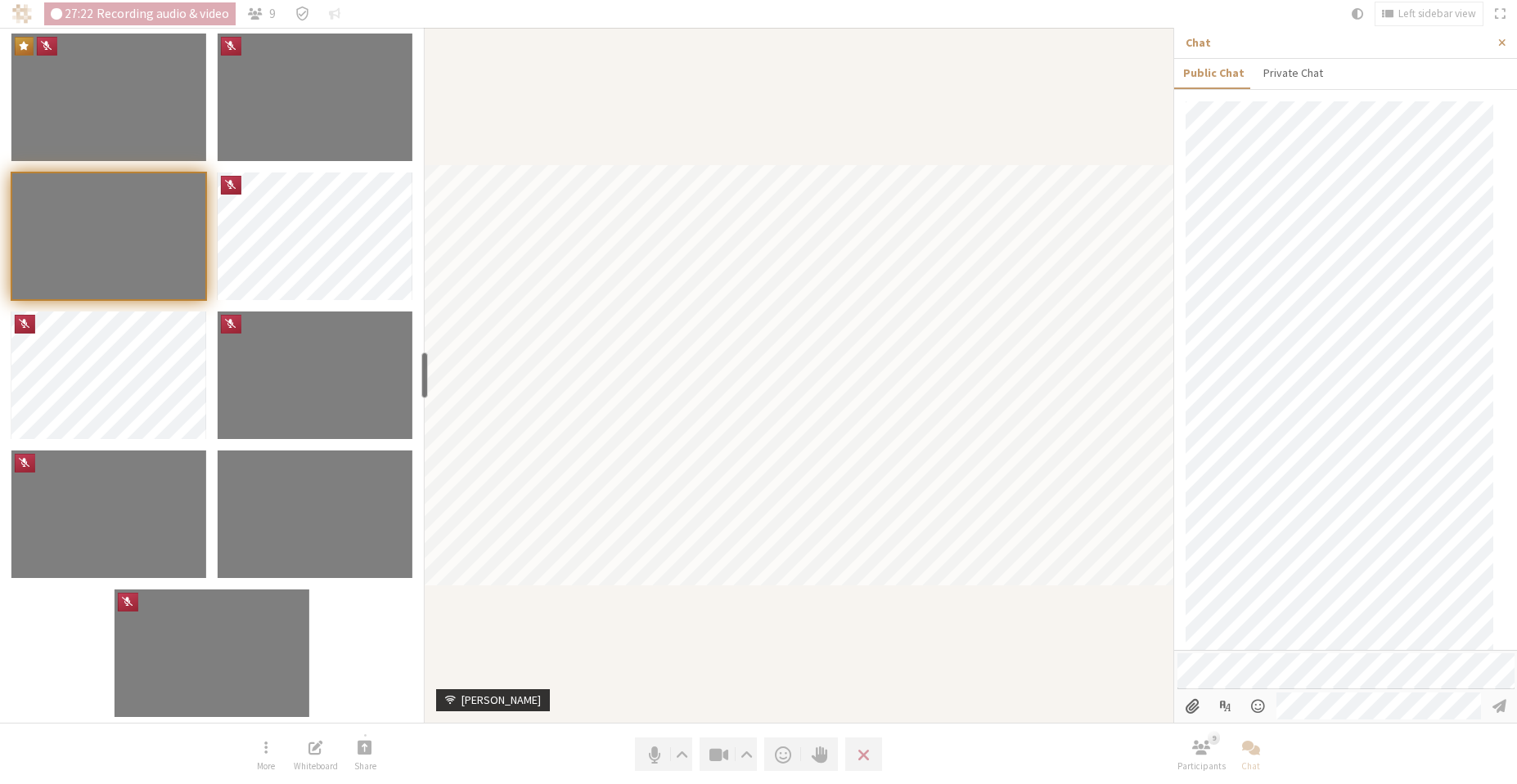
scroll to position [479, 0]
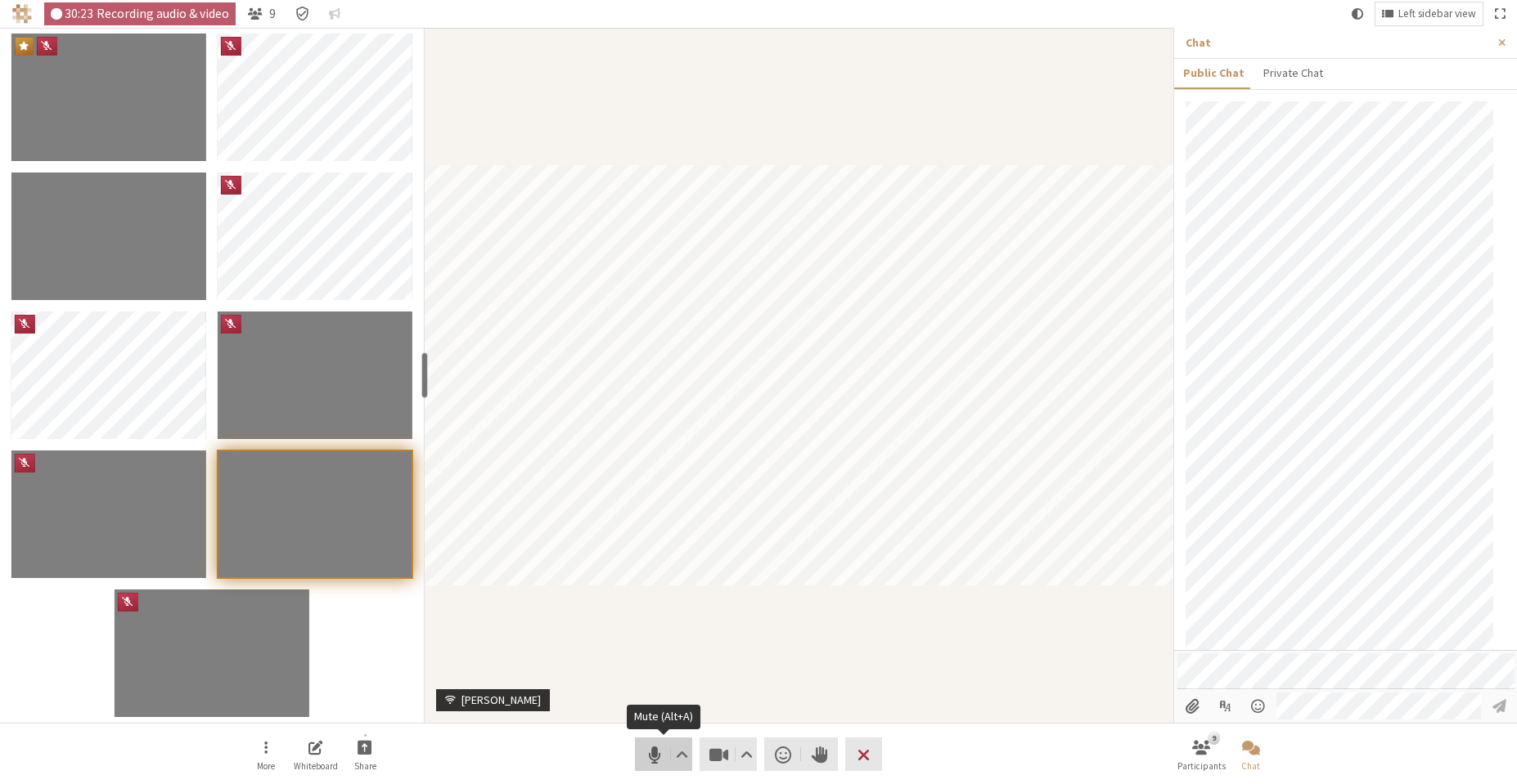
click at [657, 747] on span "Mute (Alt+A)" at bounding box center [654, 755] width 23 height 23
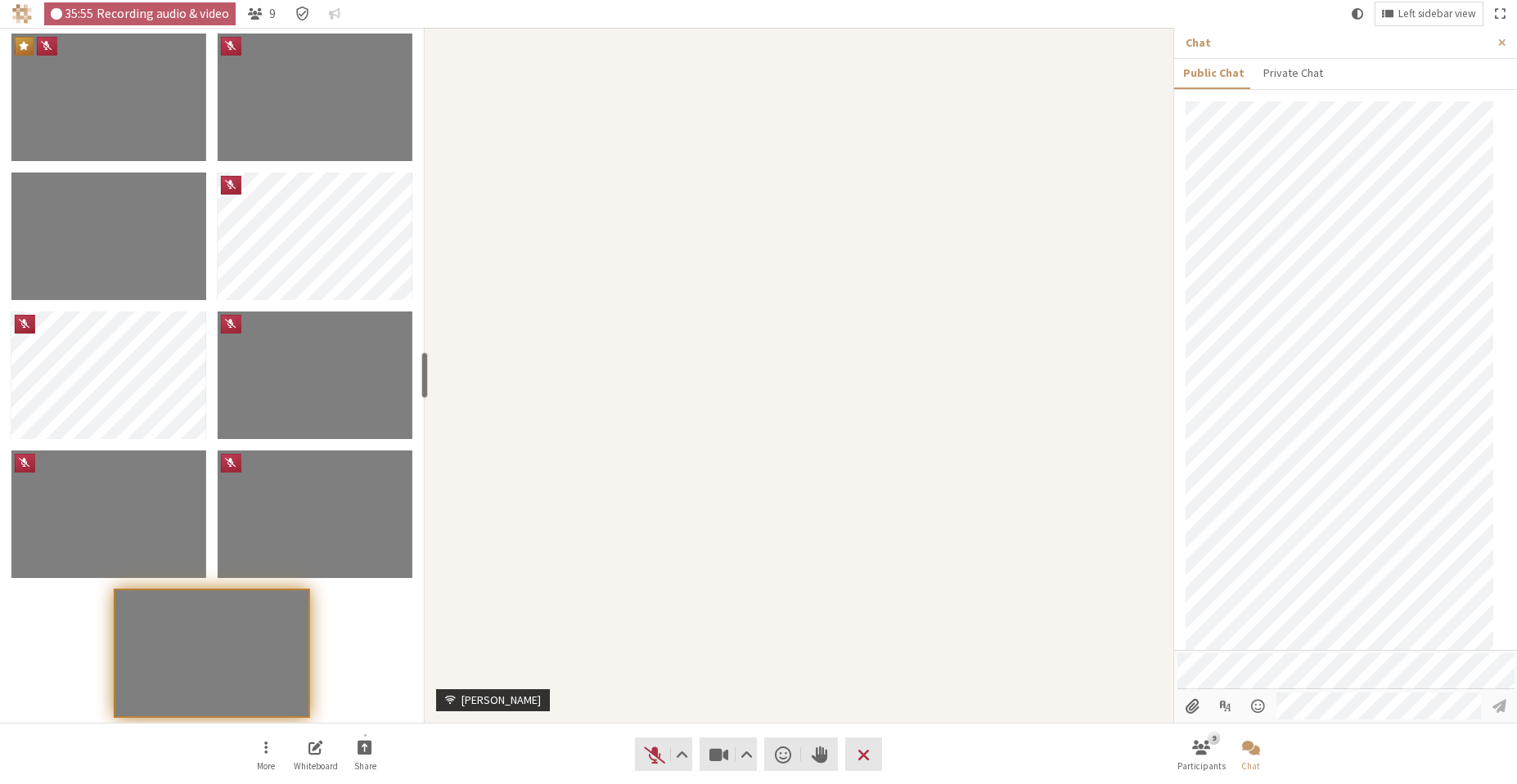
scroll to position [635, 0]
